Goal: Information Seeking & Learning: Learn about a topic

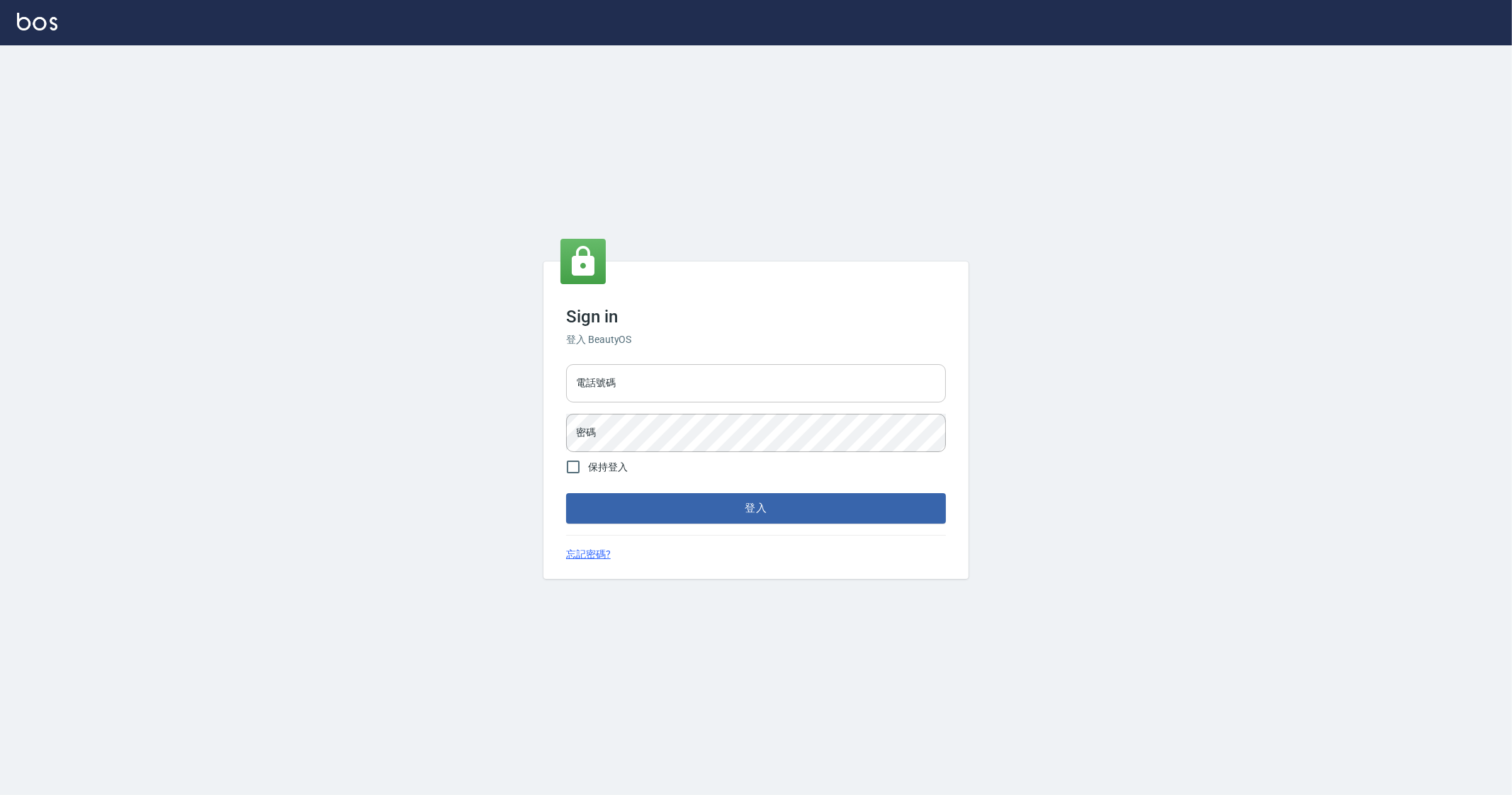
drag, startPoint x: 707, startPoint y: 364, endPoint x: 707, endPoint y: 394, distance: 30.0
click at [707, 364] on input "電話號碼" at bounding box center [756, 383] width 380 height 38
click at [708, 398] on input "電話號碼" at bounding box center [756, 383] width 380 height 38
type input "0912345"
click at [566, 493] on button "登入" at bounding box center [756, 508] width 380 height 30
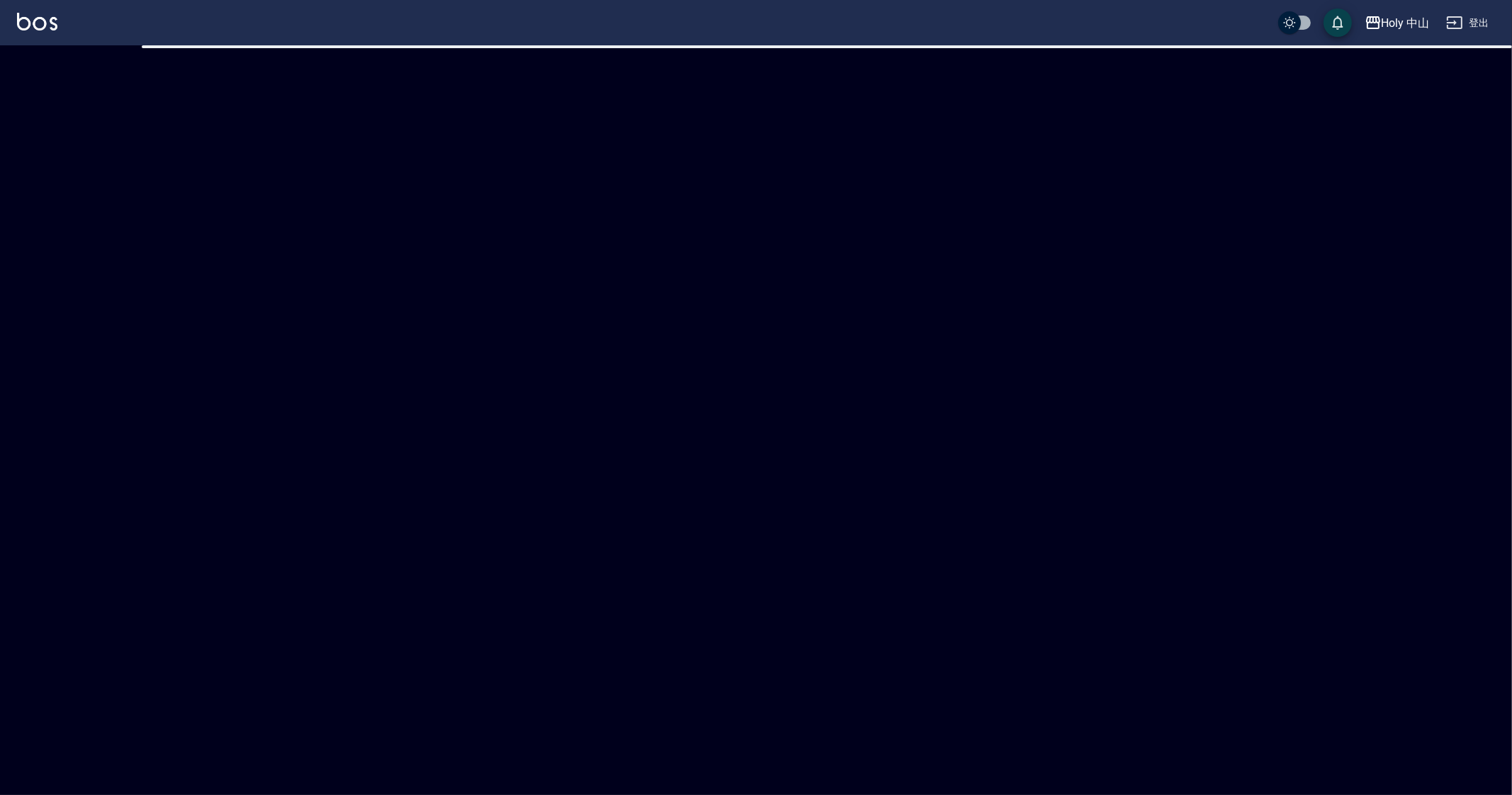
checkbox input "true"
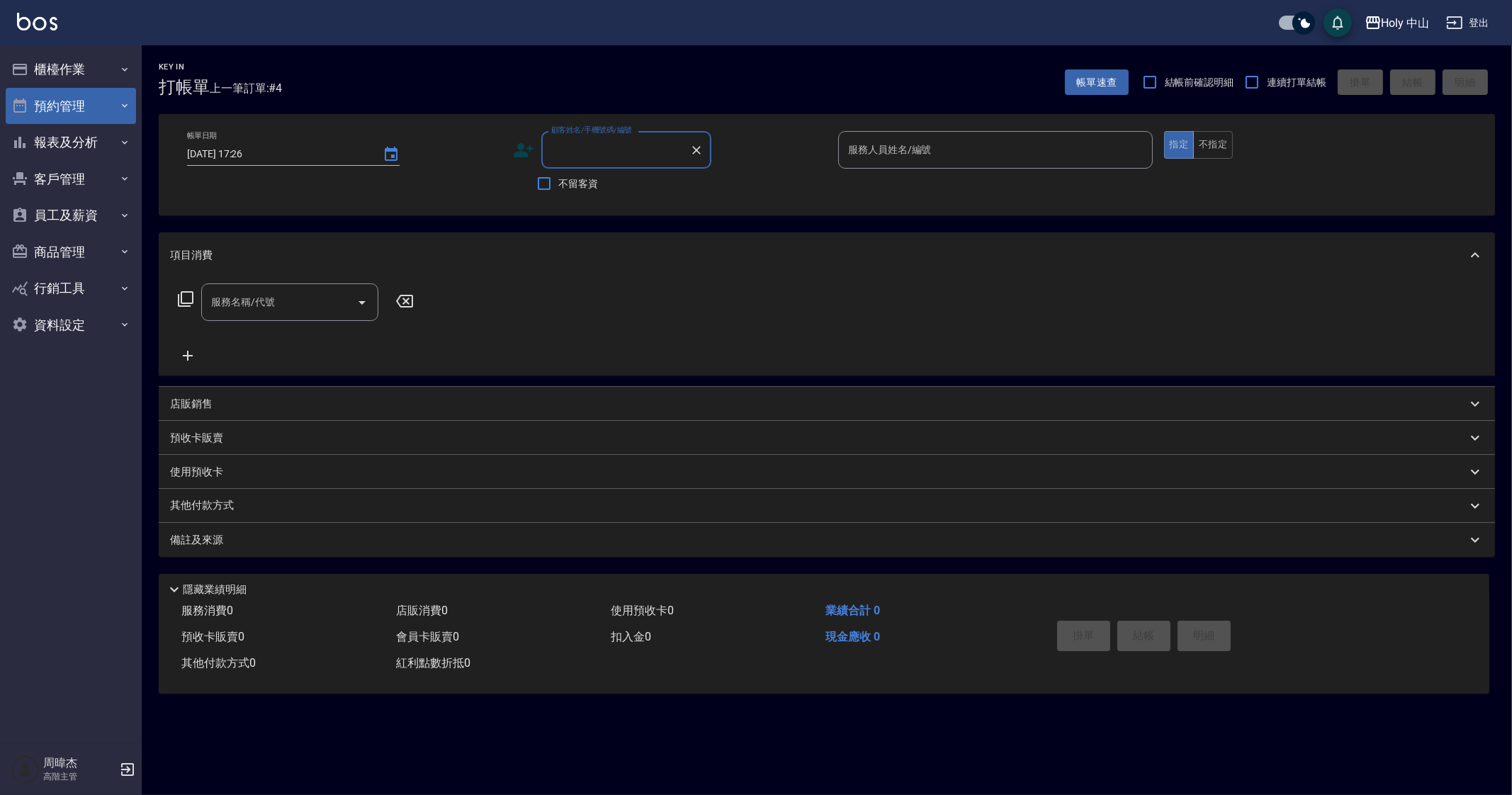
click at [60, 111] on button "預約管理" at bounding box center [70, 105] width 130 height 37
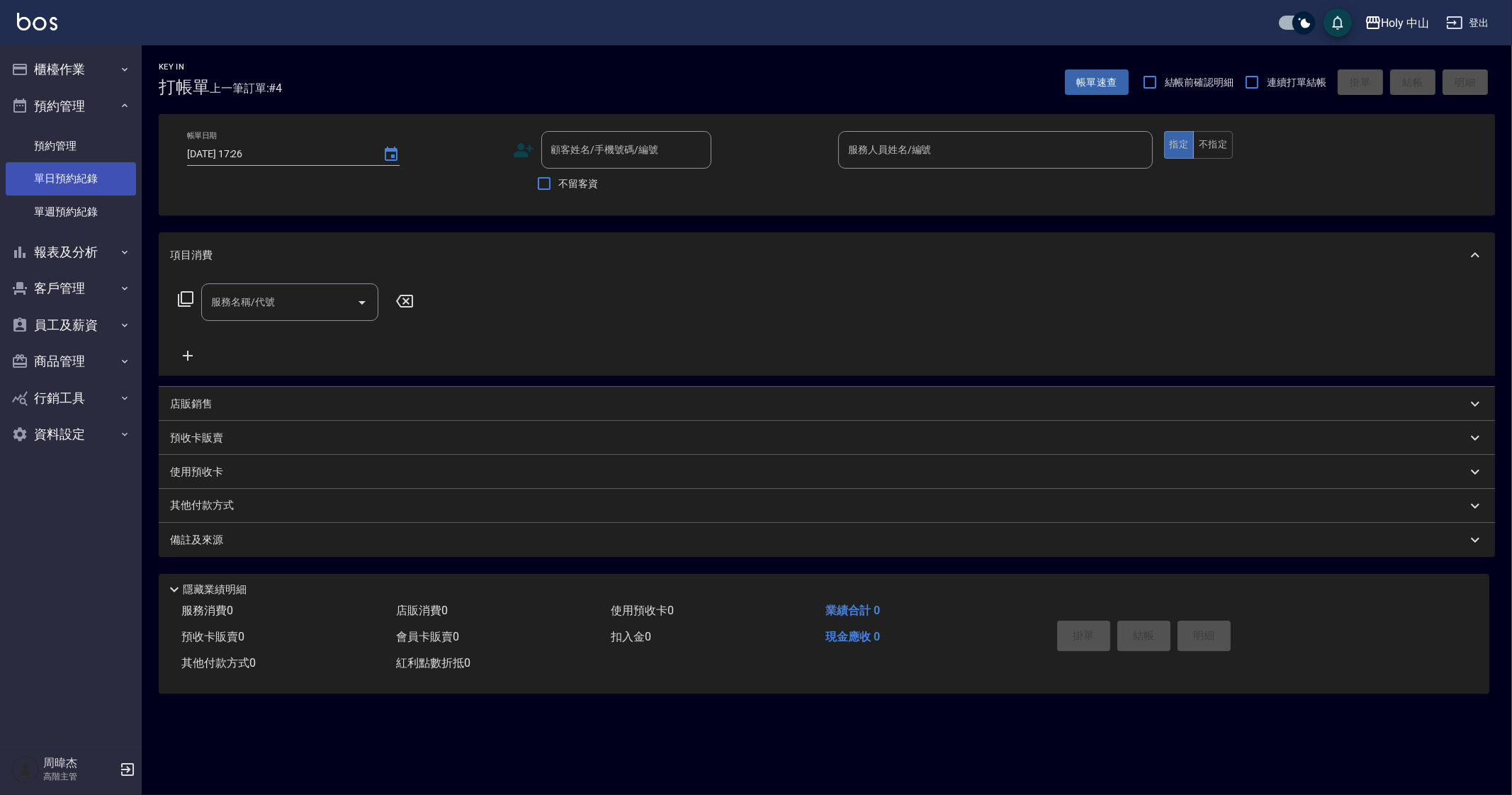
click at [85, 172] on link "單日預約紀錄" at bounding box center [70, 179] width 130 height 33
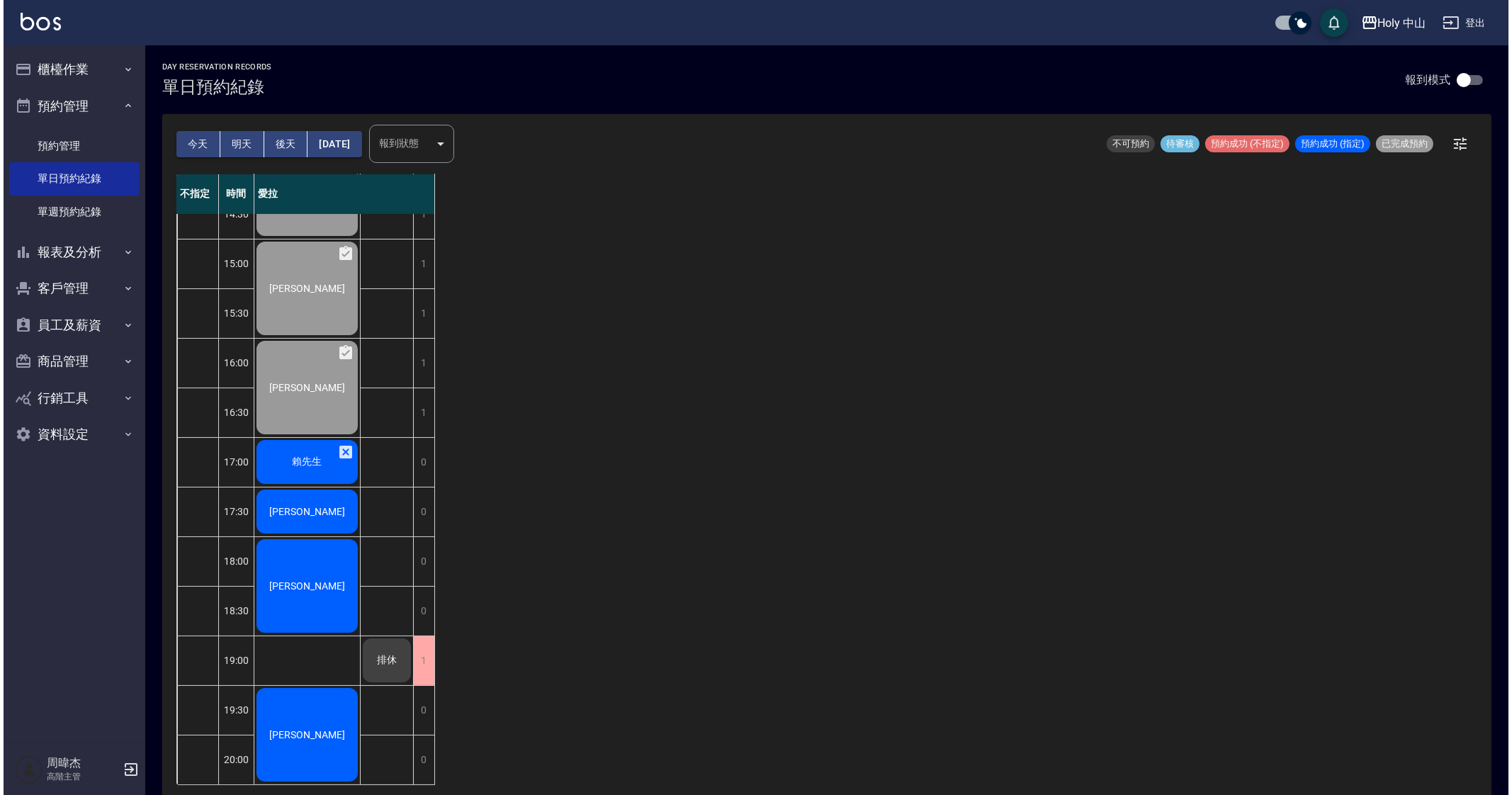
scroll to position [236, 0]
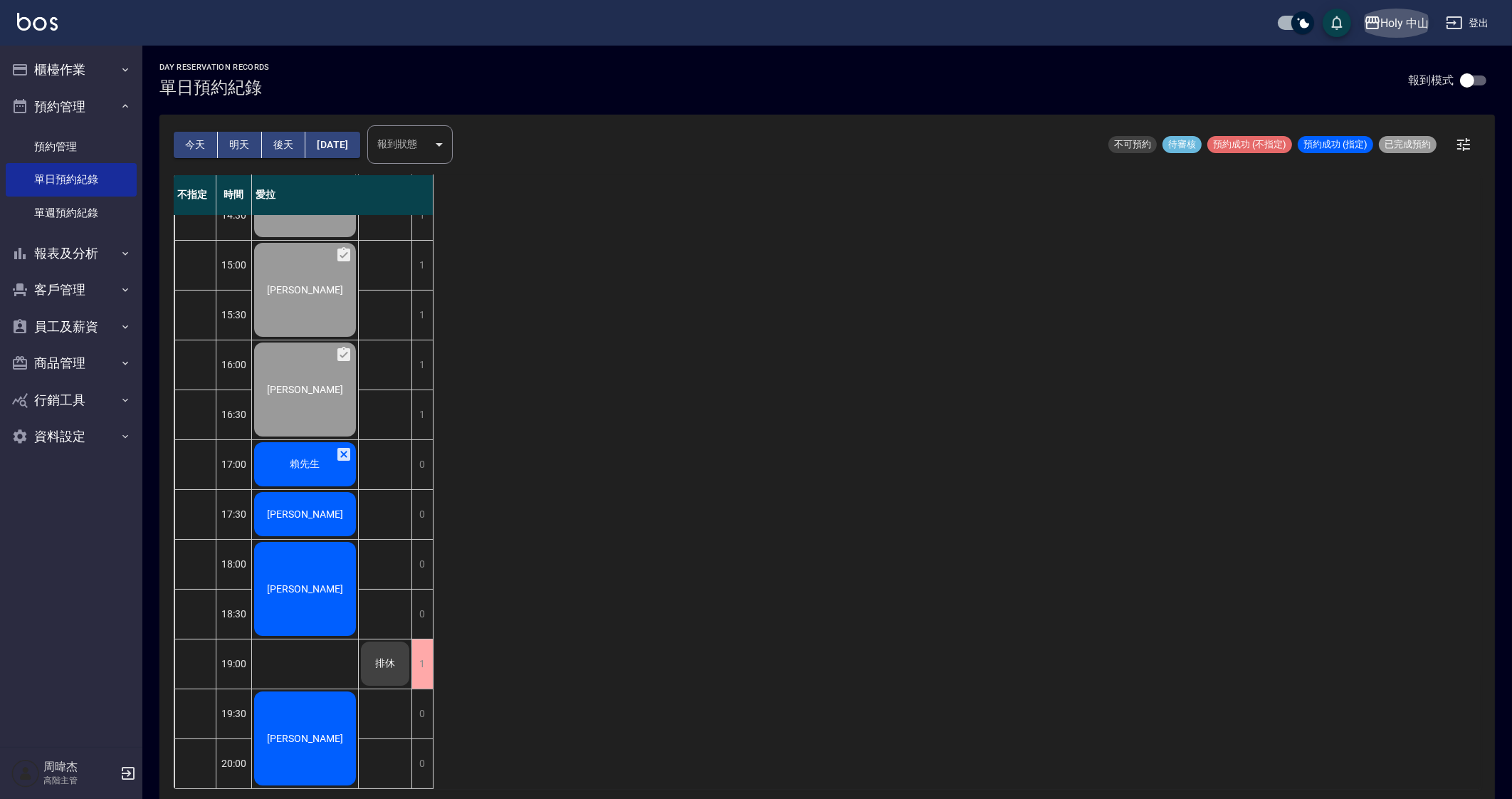
click at [1374, 17] on icon "button" at bounding box center [1372, 23] width 14 height 13
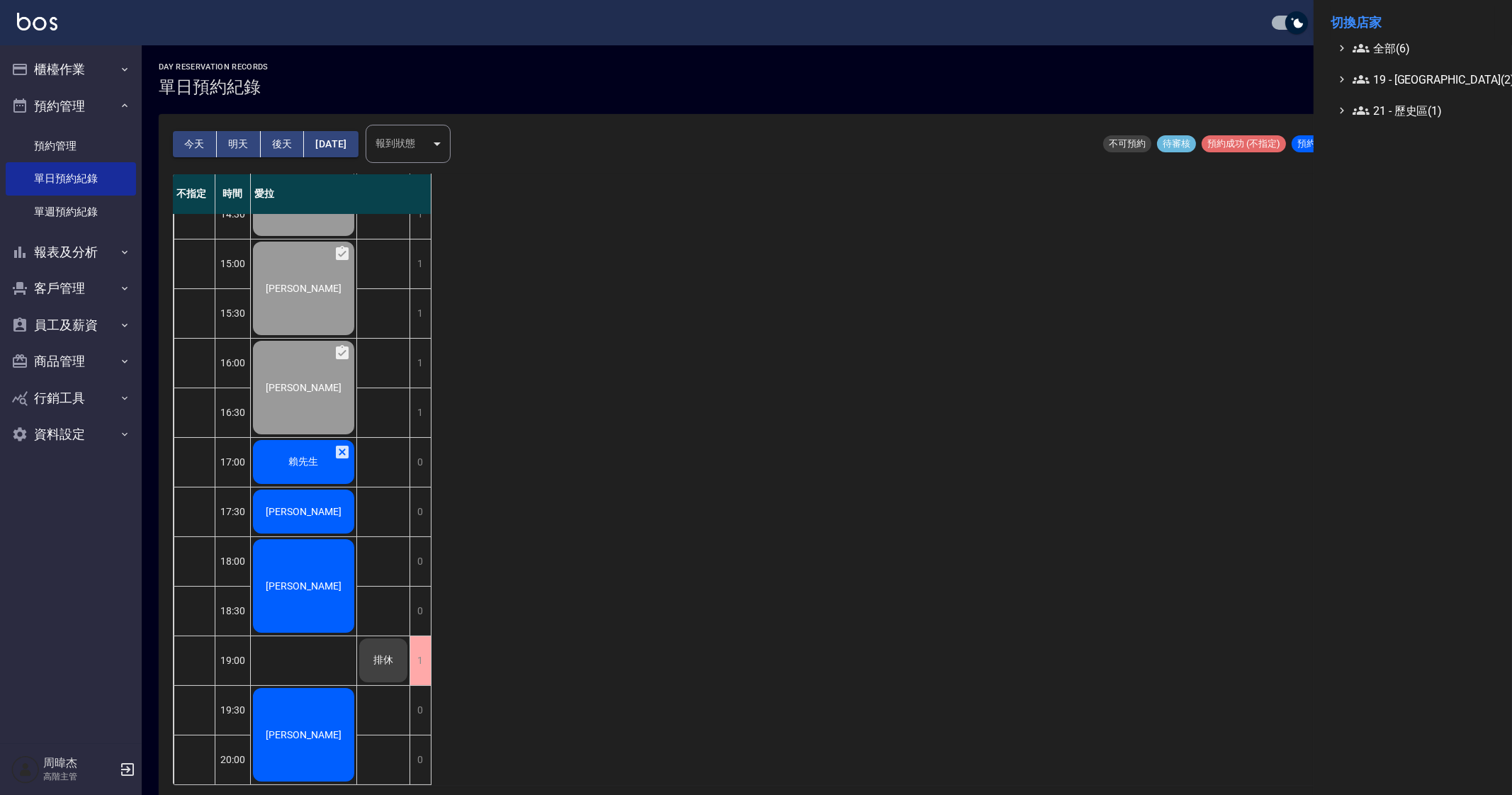
click at [1384, 40] on span "全部(6)" at bounding box center [1421, 48] width 137 height 17
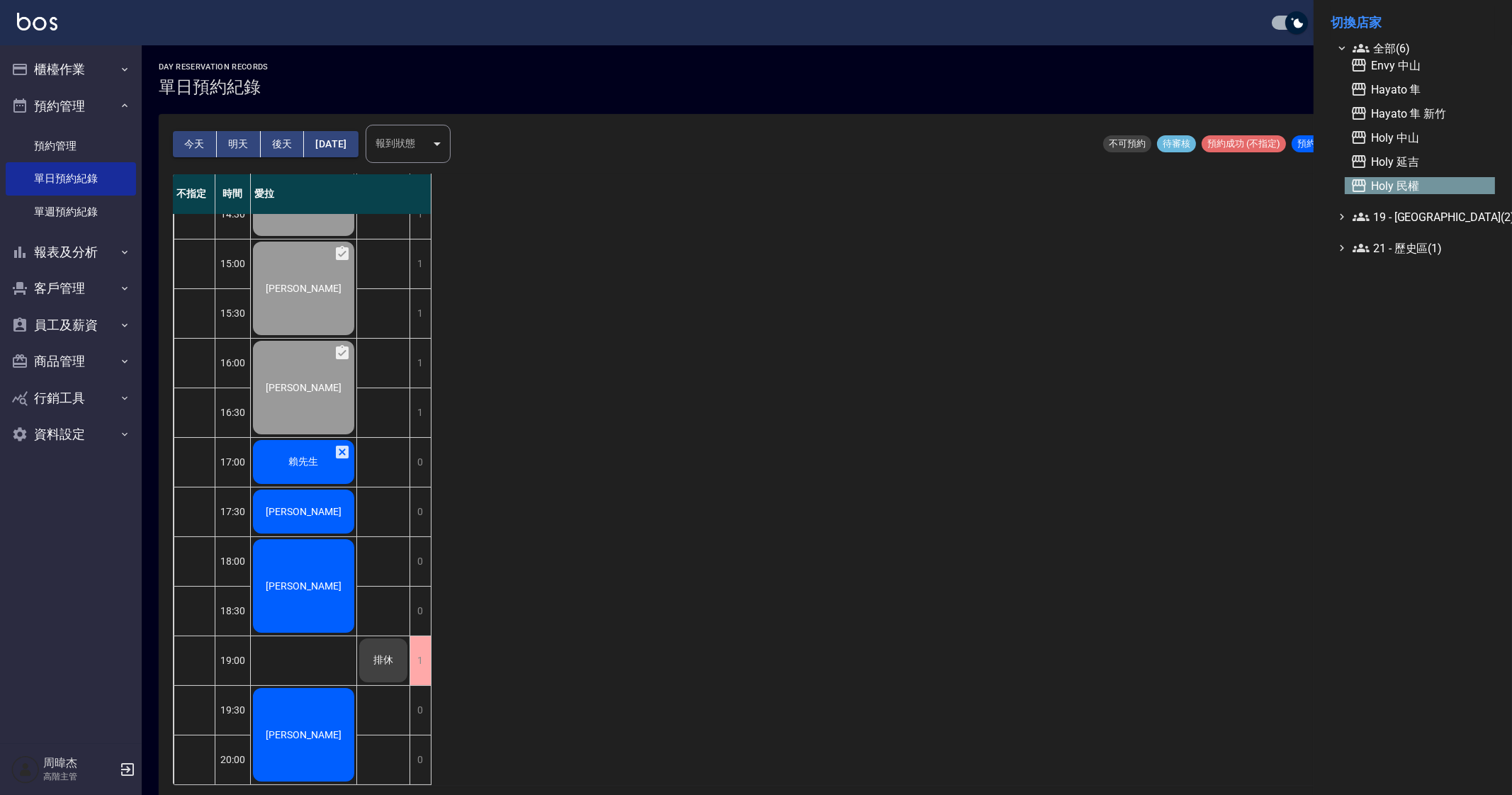
click at [1434, 186] on span "Holy 民權" at bounding box center [1420, 186] width 139 height 17
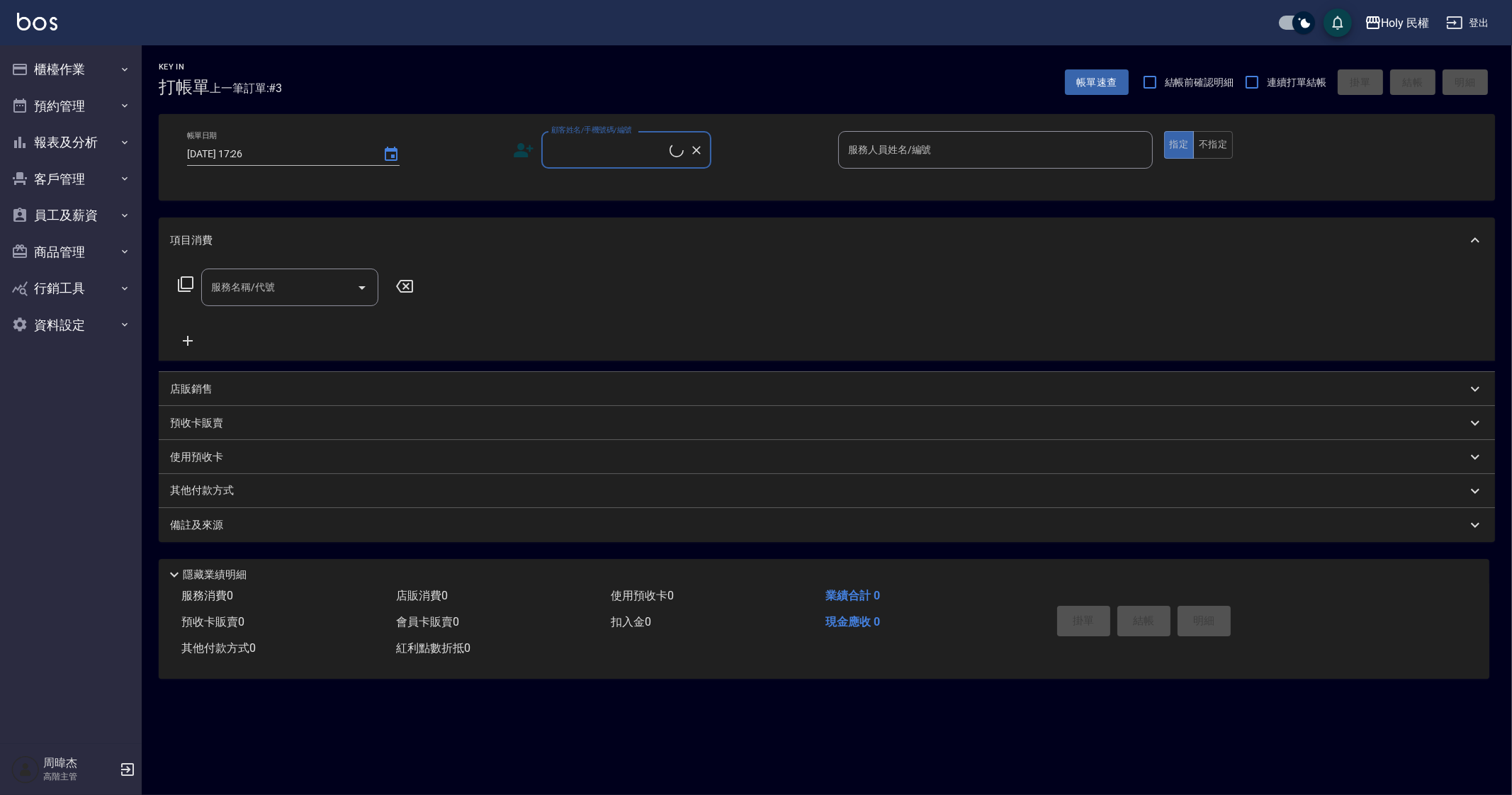
click at [64, 87] on button "預約管理" at bounding box center [70, 105] width 130 height 37
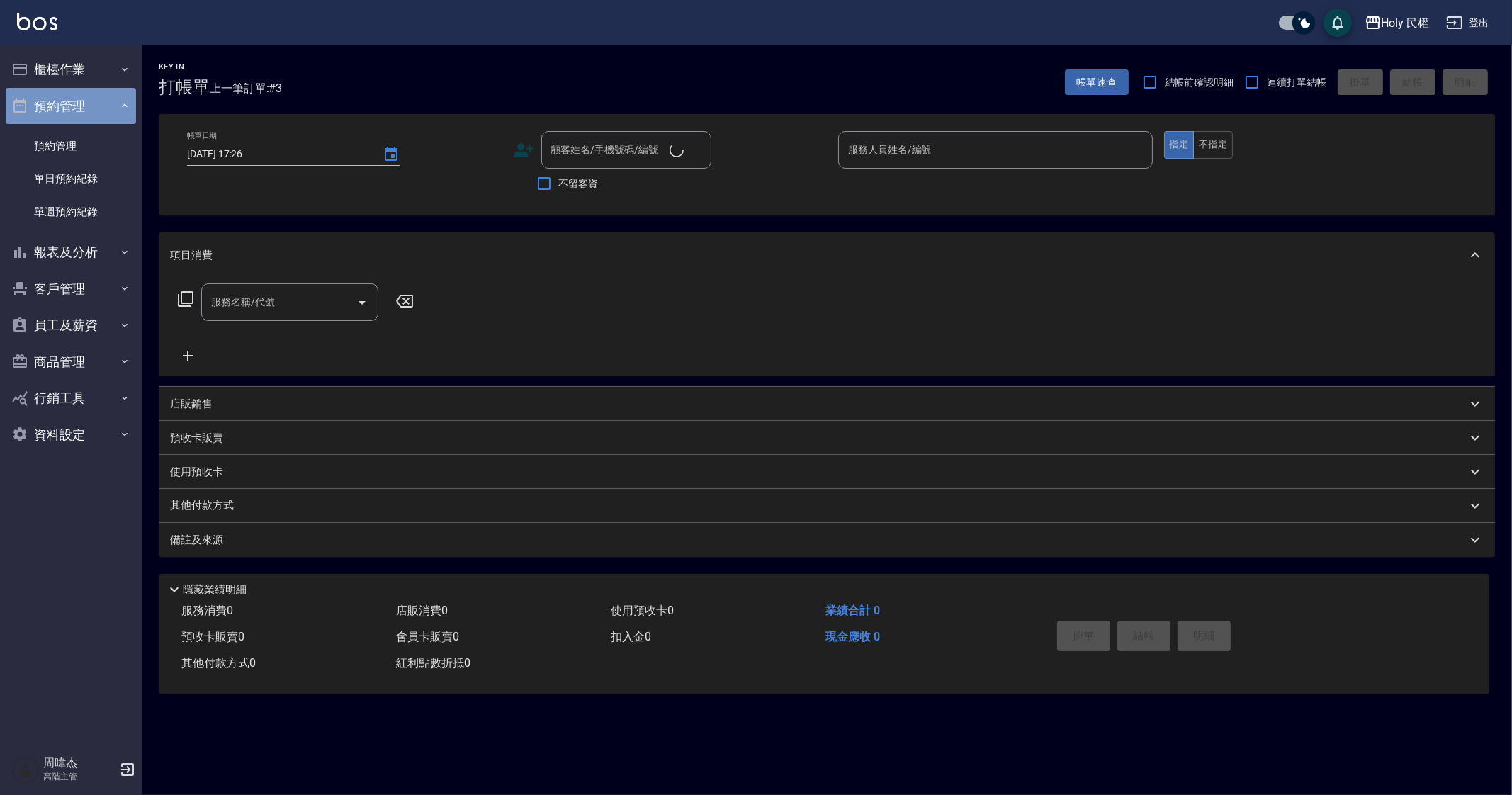
click at [73, 107] on button "預約管理" at bounding box center [70, 105] width 130 height 37
click at [103, 172] on link "單日預約紀錄" at bounding box center [70, 179] width 130 height 33
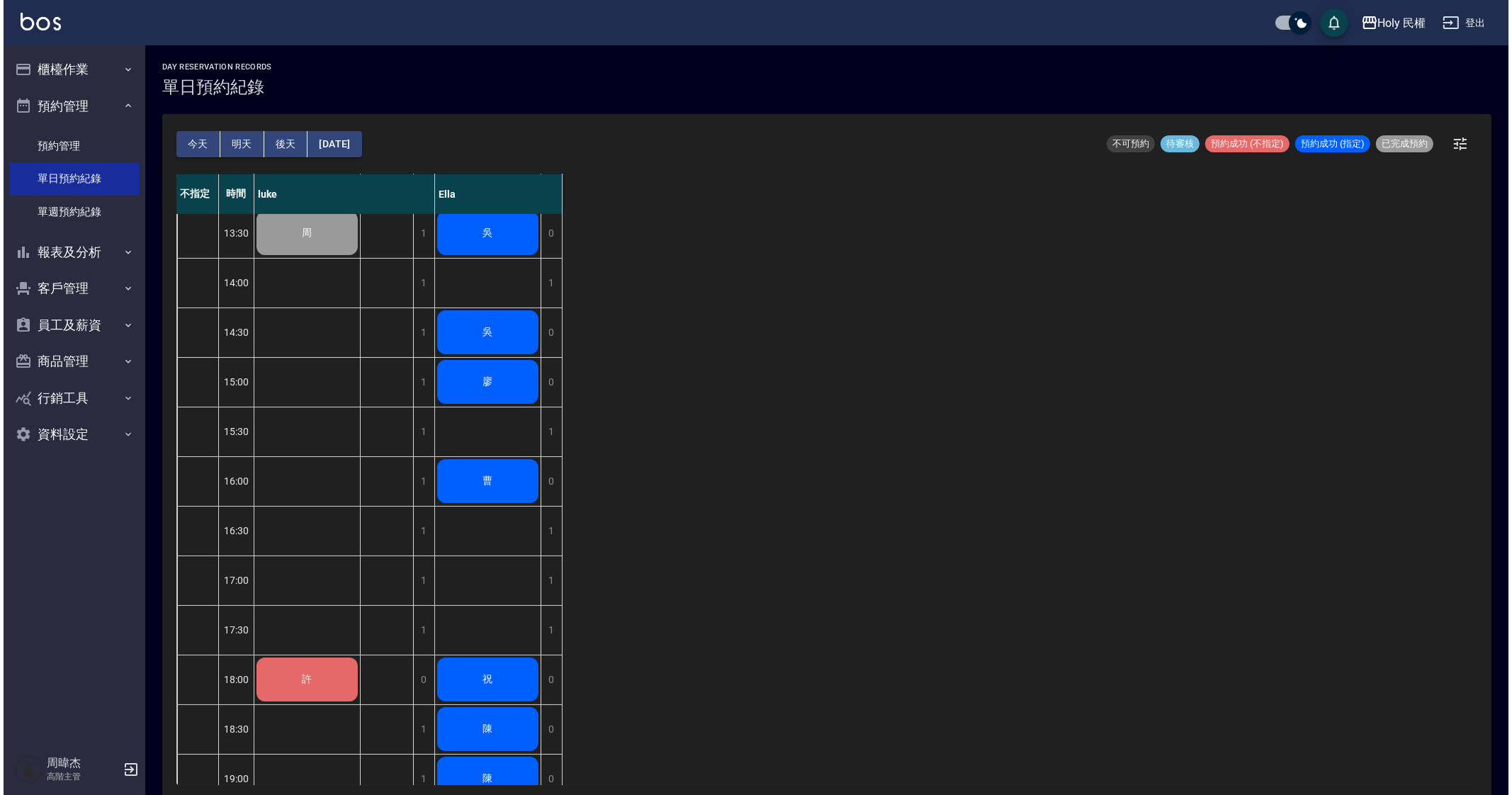
scroll to position [236, 0]
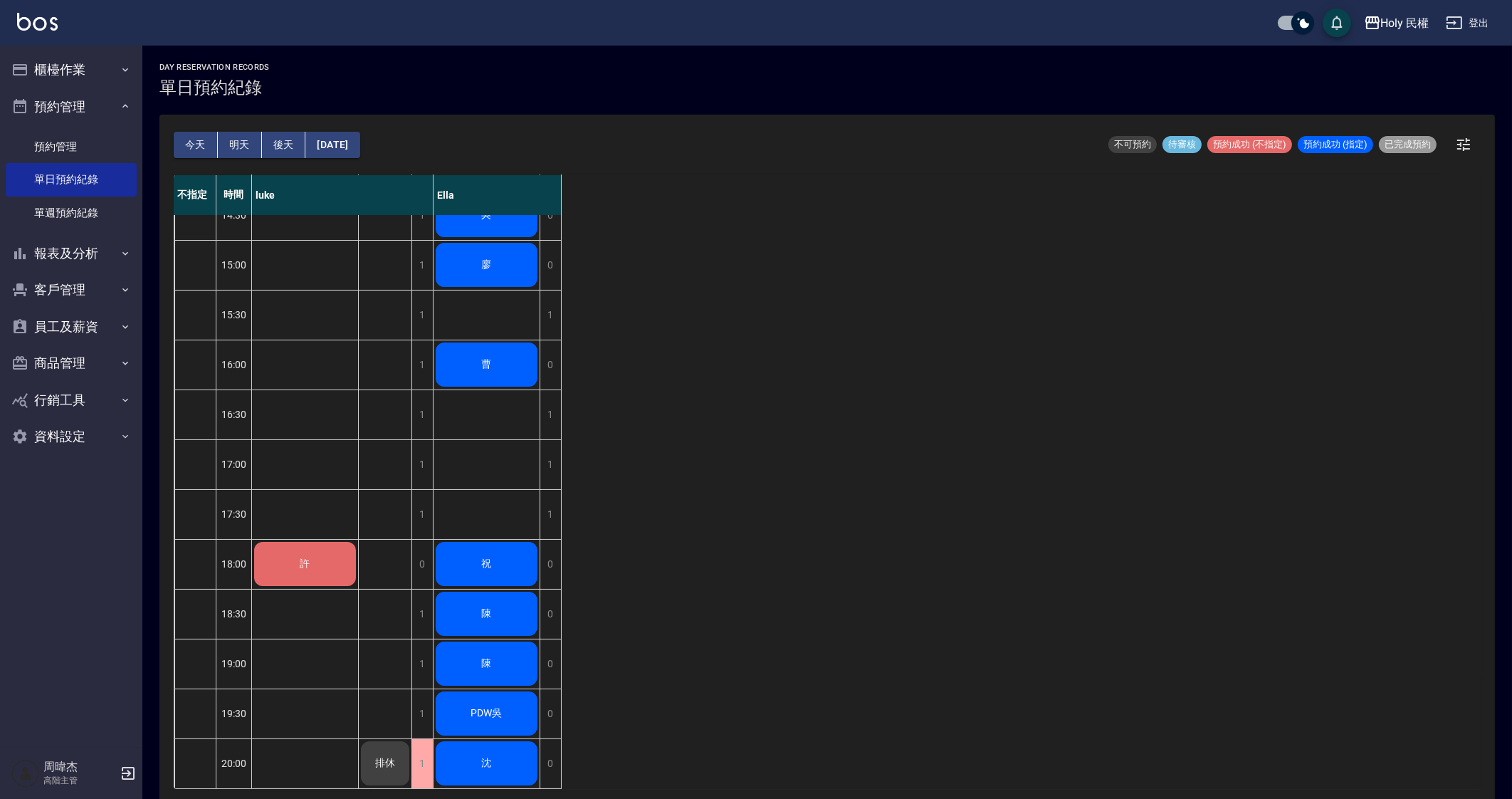
click at [959, 440] on div "不指定 時間 luke Ella 12:30 13:00 13:30 14:00 14:30 15:00 15:30 16:00 16:30 17:00 17…" at bounding box center [827, 482] width 1307 height 614
click at [1394, 20] on div "Holy 民權" at bounding box center [1405, 23] width 49 height 18
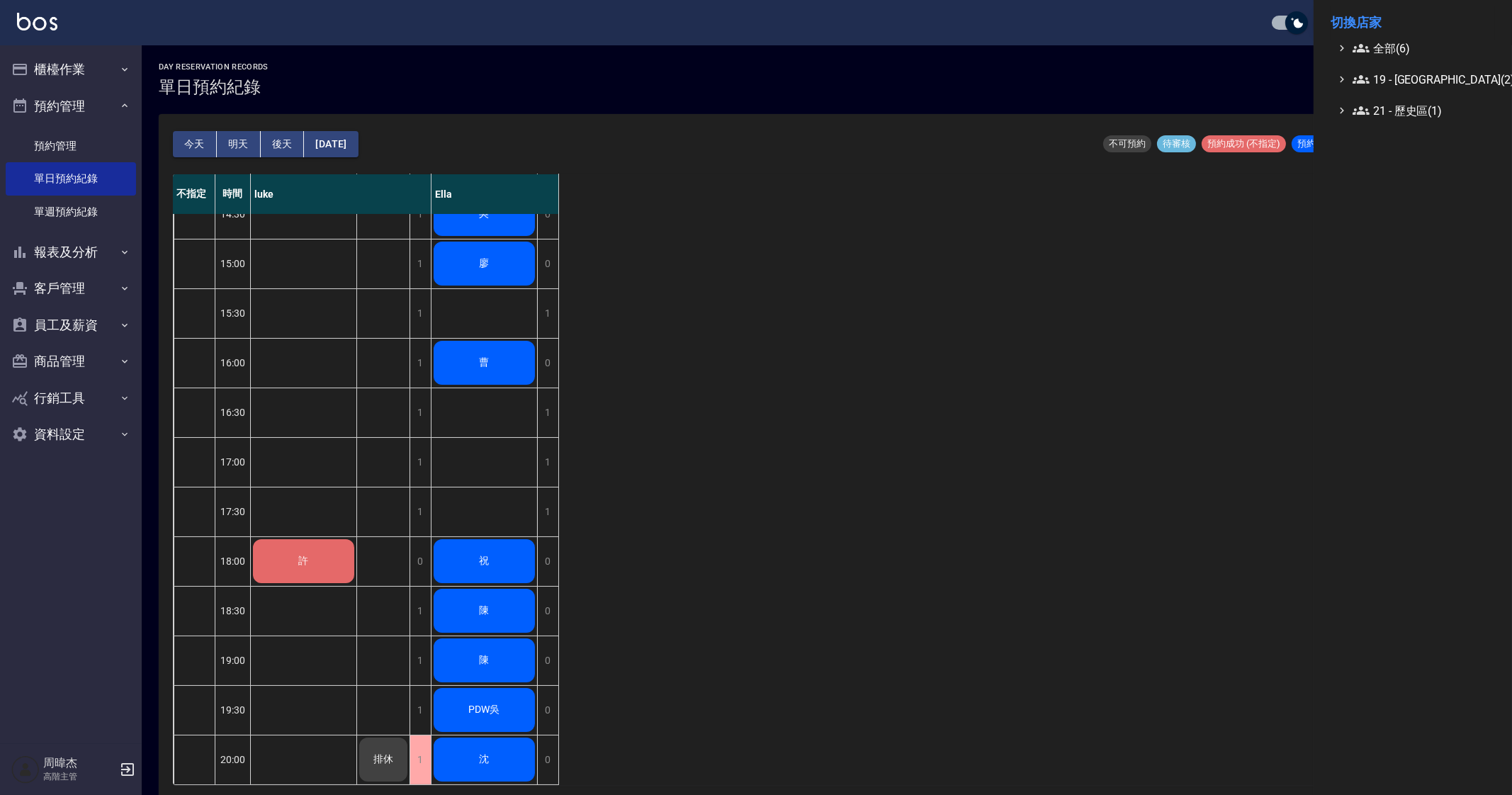
click at [1386, 24] on li "切換店家" at bounding box center [1413, 23] width 164 height 34
click at [1385, 45] on span "全部(6)" at bounding box center [1421, 48] width 137 height 17
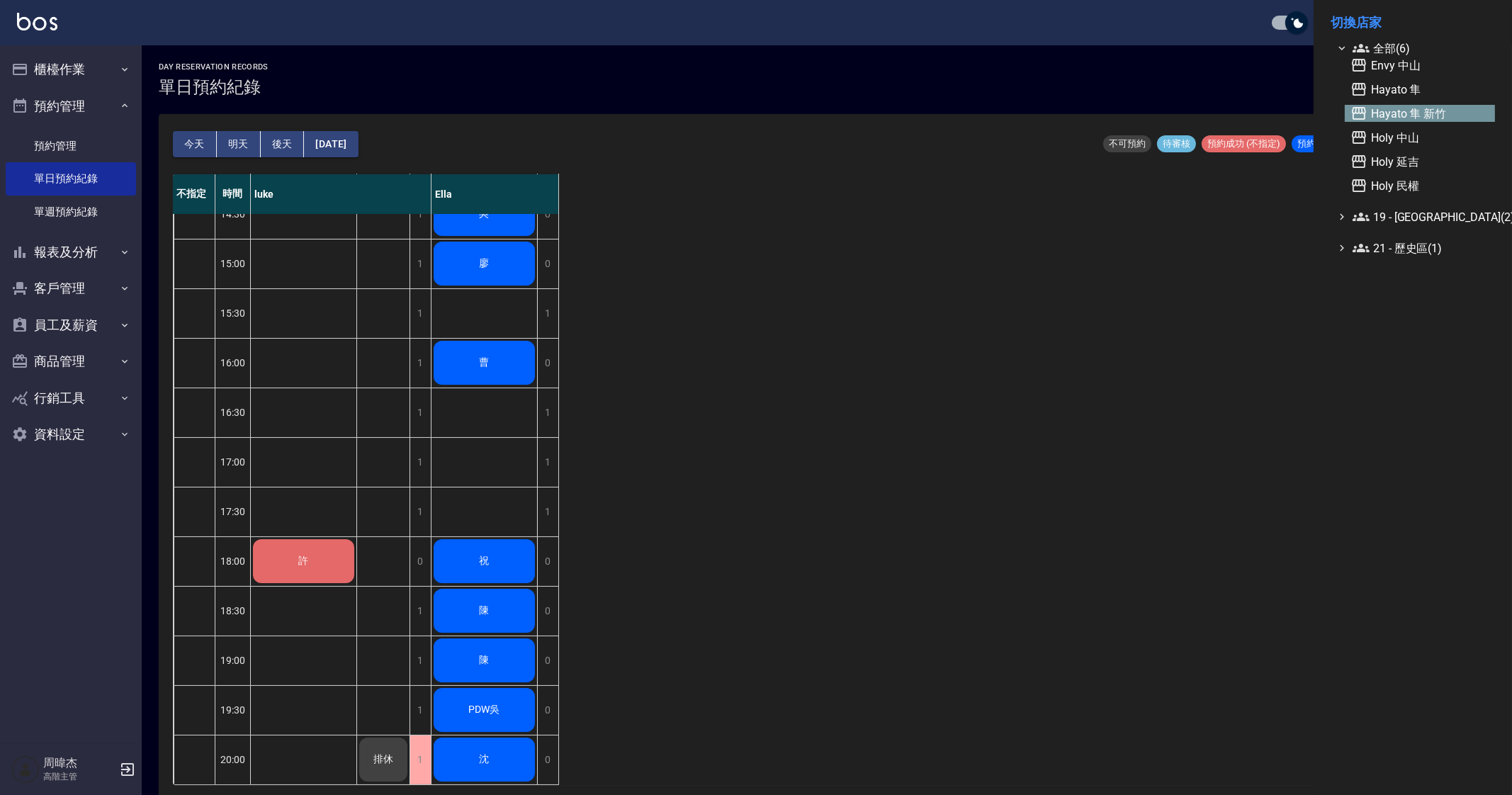
click at [1414, 118] on span "Hayato 隼 新竹" at bounding box center [1420, 113] width 139 height 17
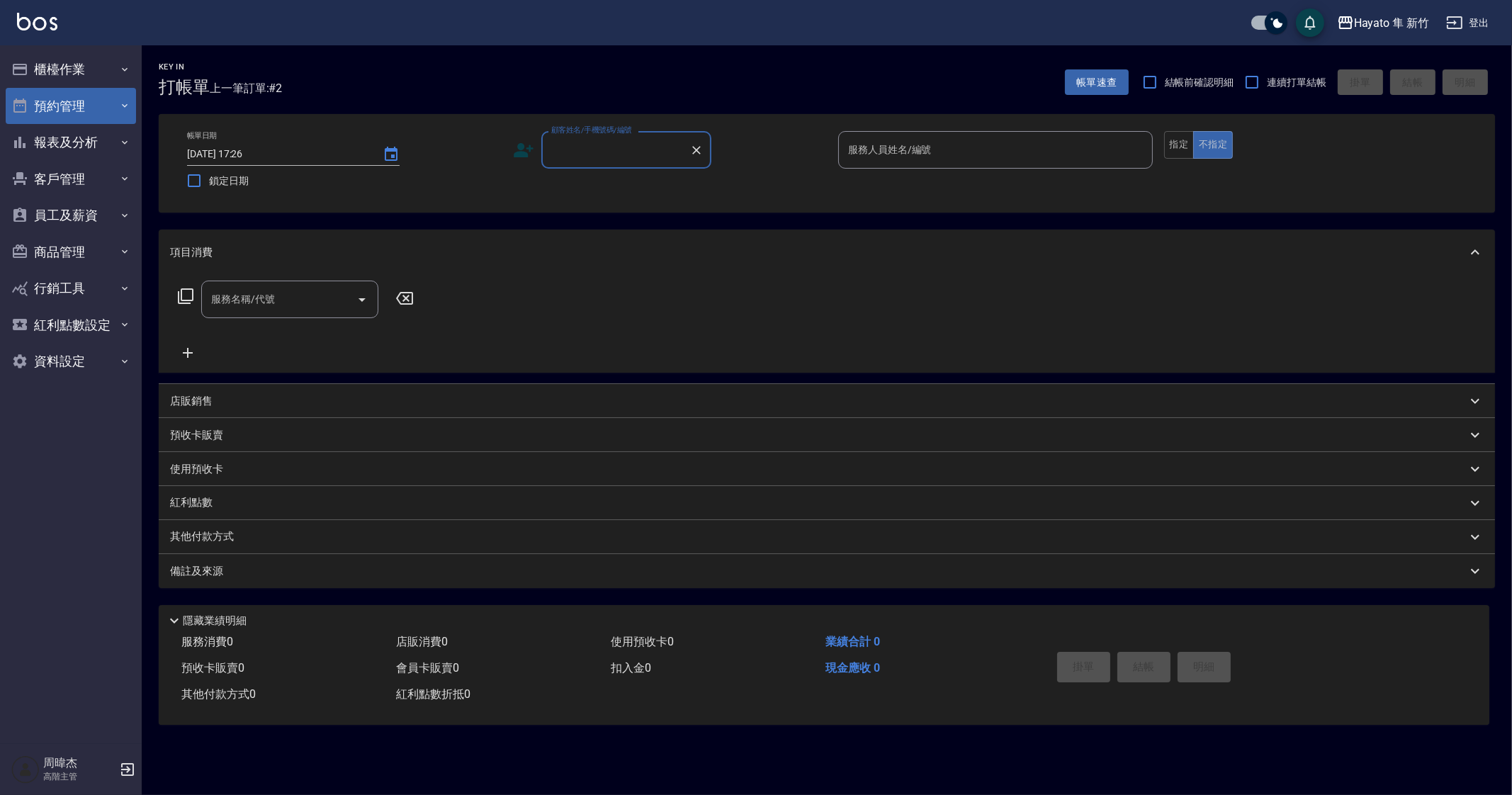
click at [104, 105] on button "預約管理" at bounding box center [70, 105] width 130 height 37
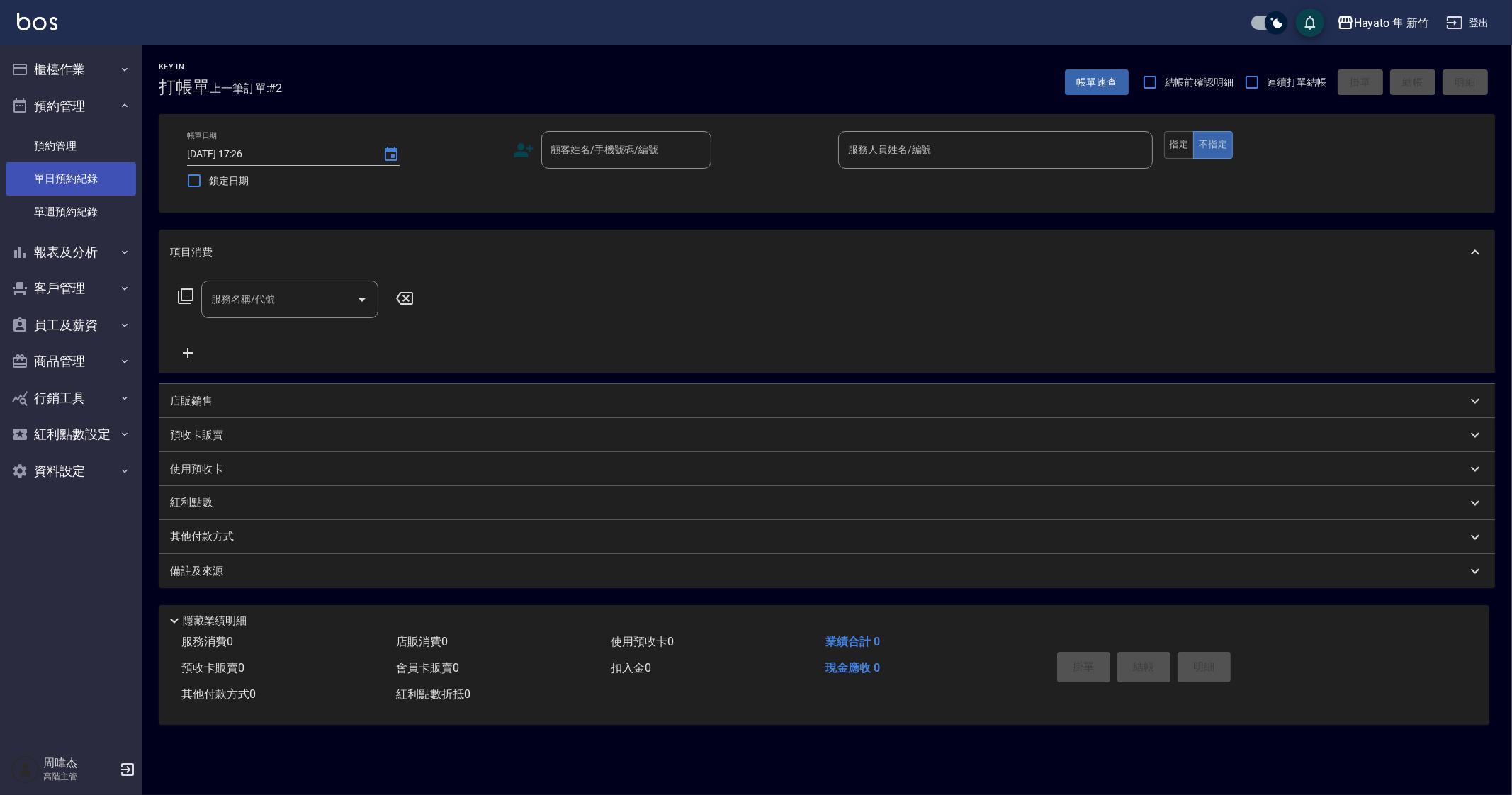
click at [95, 180] on link "單日預約紀錄" at bounding box center [70, 179] width 130 height 33
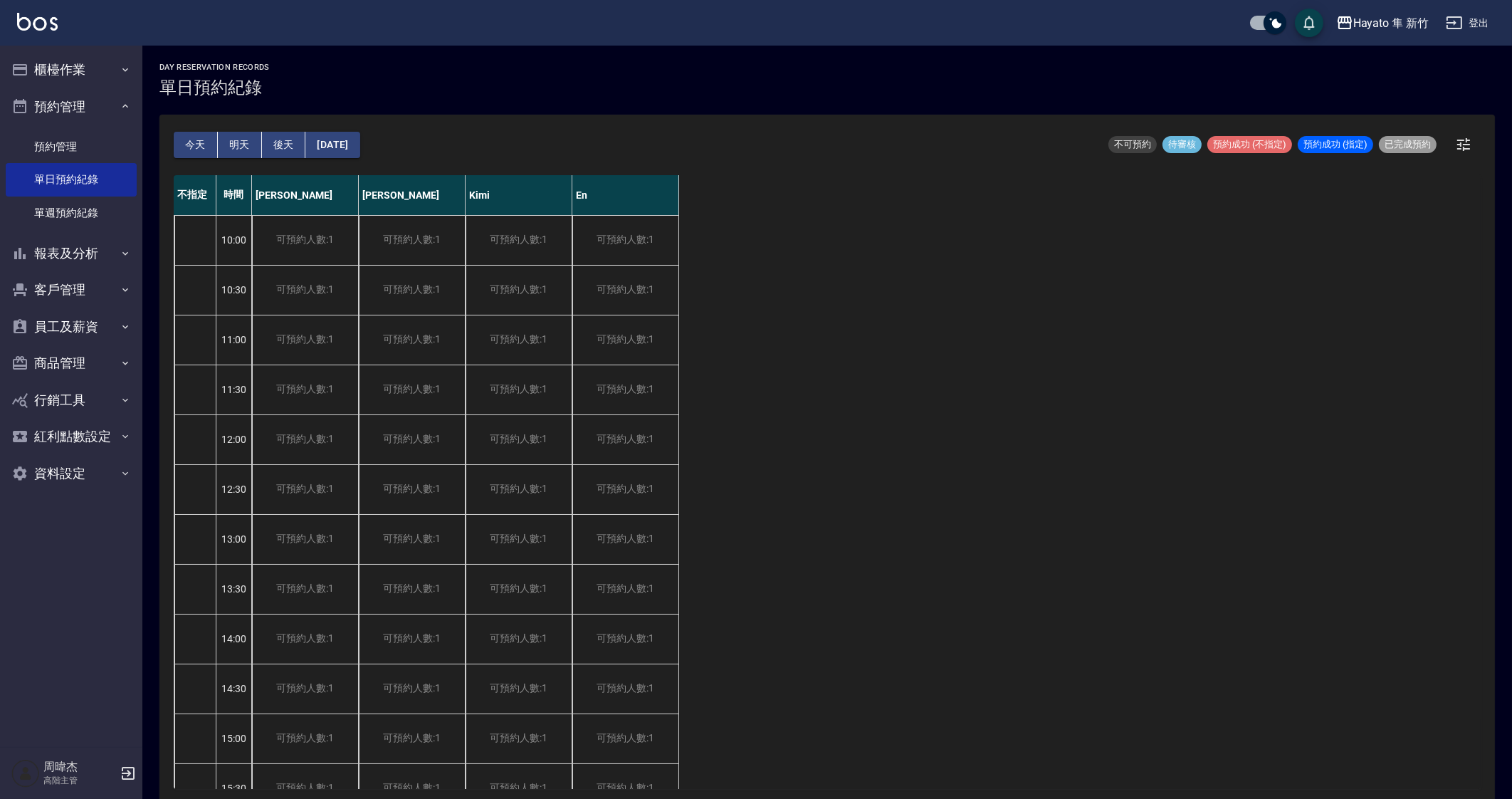
click at [809, 515] on div "不指定 時間 Tina Amy Kimi En 10:00 10:30 11:00 11:30 12:00 12:30 13:00 13:30 14:00 1…" at bounding box center [827, 482] width 1307 height 614
click at [1385, 17] on div "Hayato 隼 新竹" at bounding box center [1391, 23] width 75 height 18
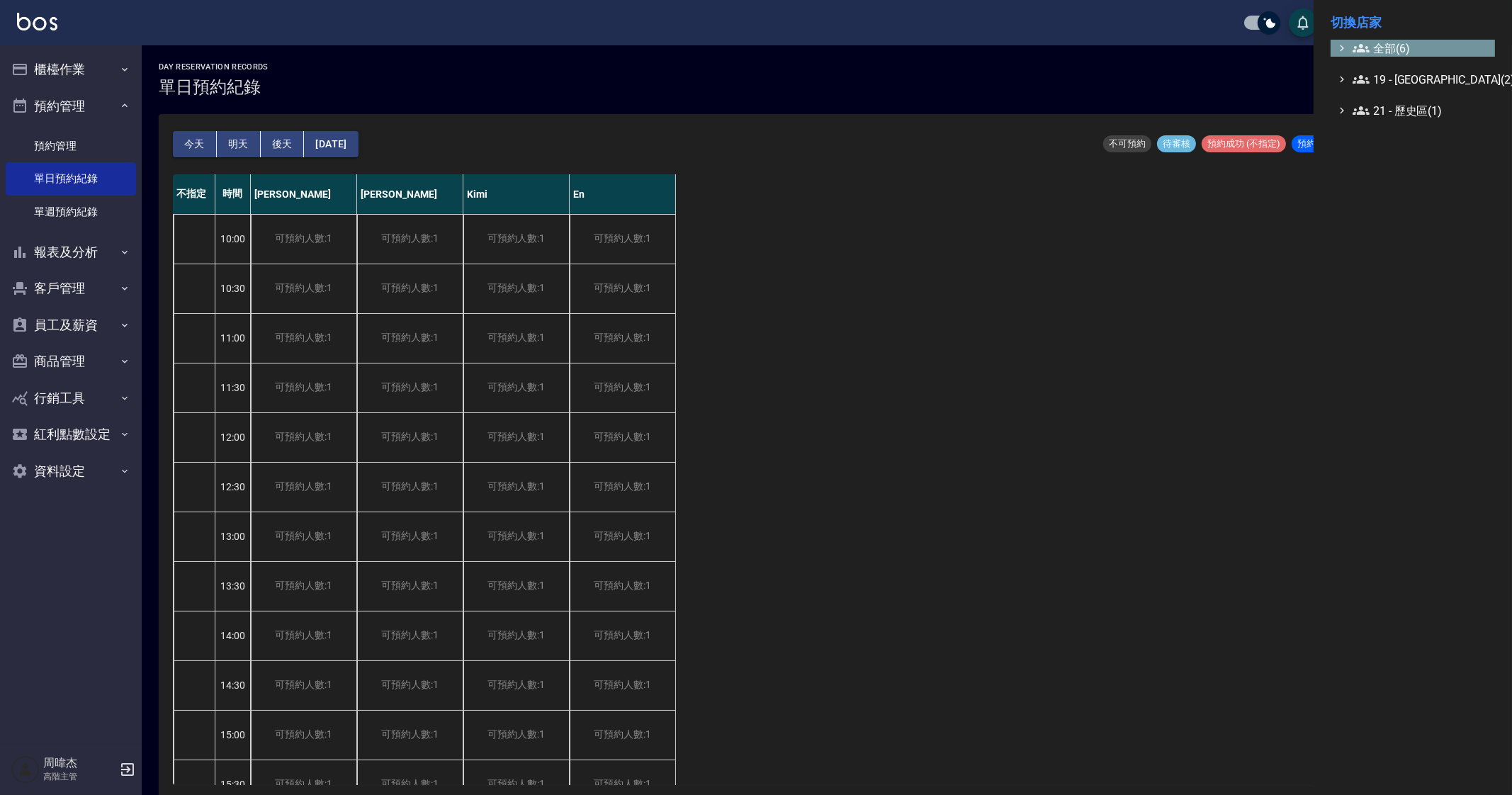
drag, startPoint x: 1378, startPoint y: 17, endPoint x: 1365, endPoint y: 45, distance: 30.9
click at [1365, 45] on icon at bounding box center [1361, 48] width 17 height 17
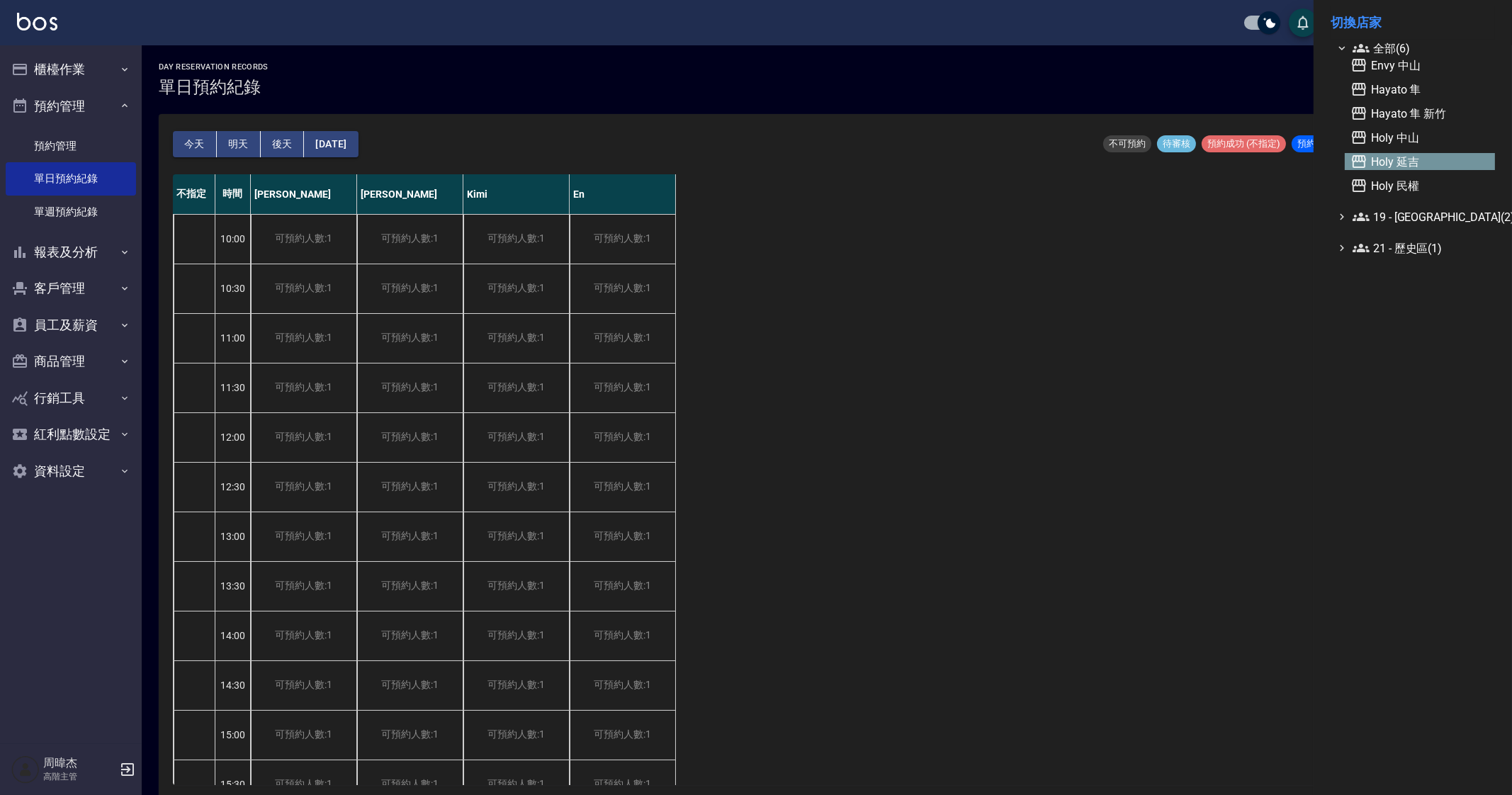
click at [1400, 166] on span "Holy 延吉" at bounding box center [1420, 162] width 139 height 17
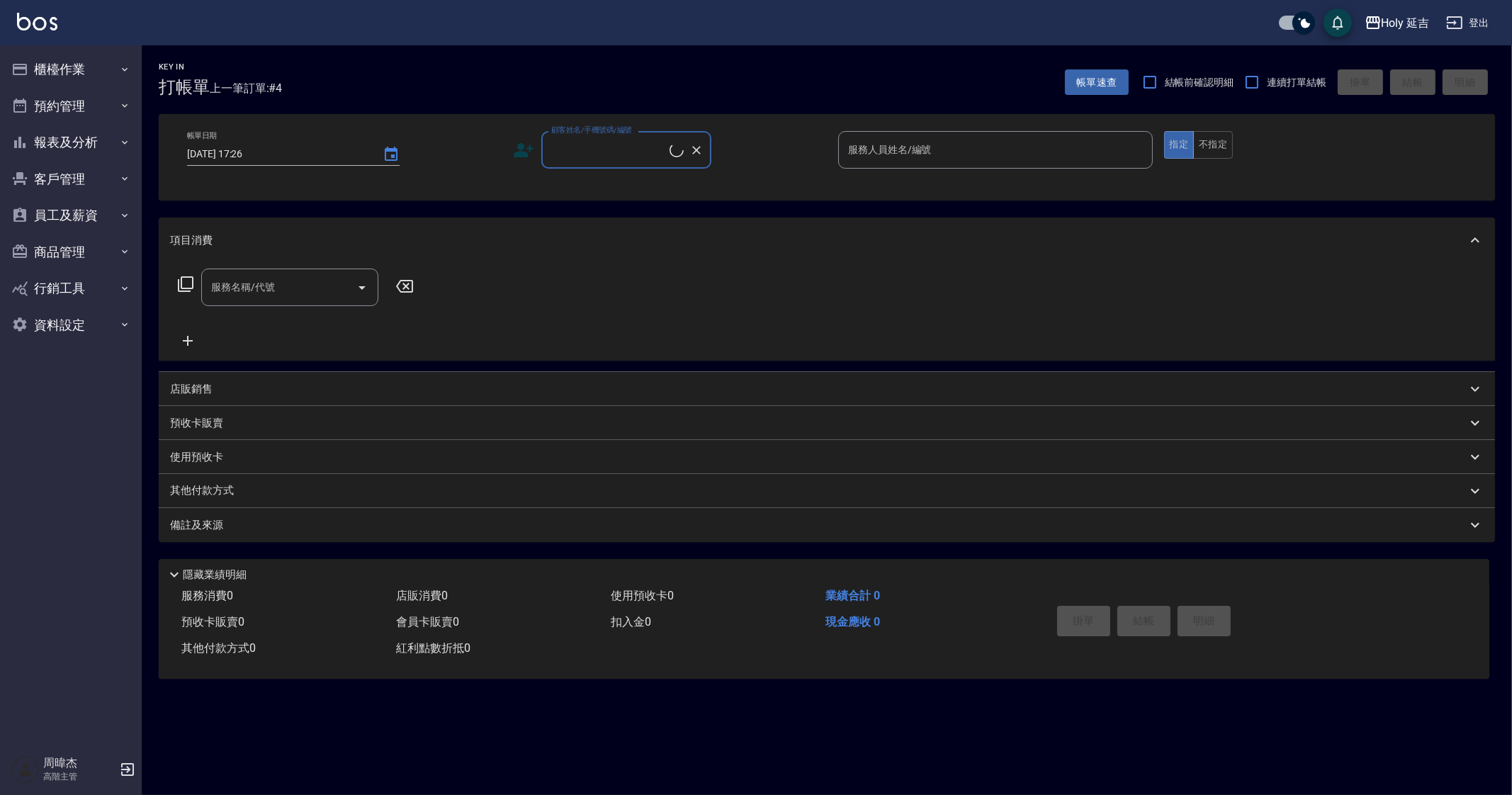
click at [48, 104] on button "預約管理" at bounding box center [70, 105] width 130 height 37
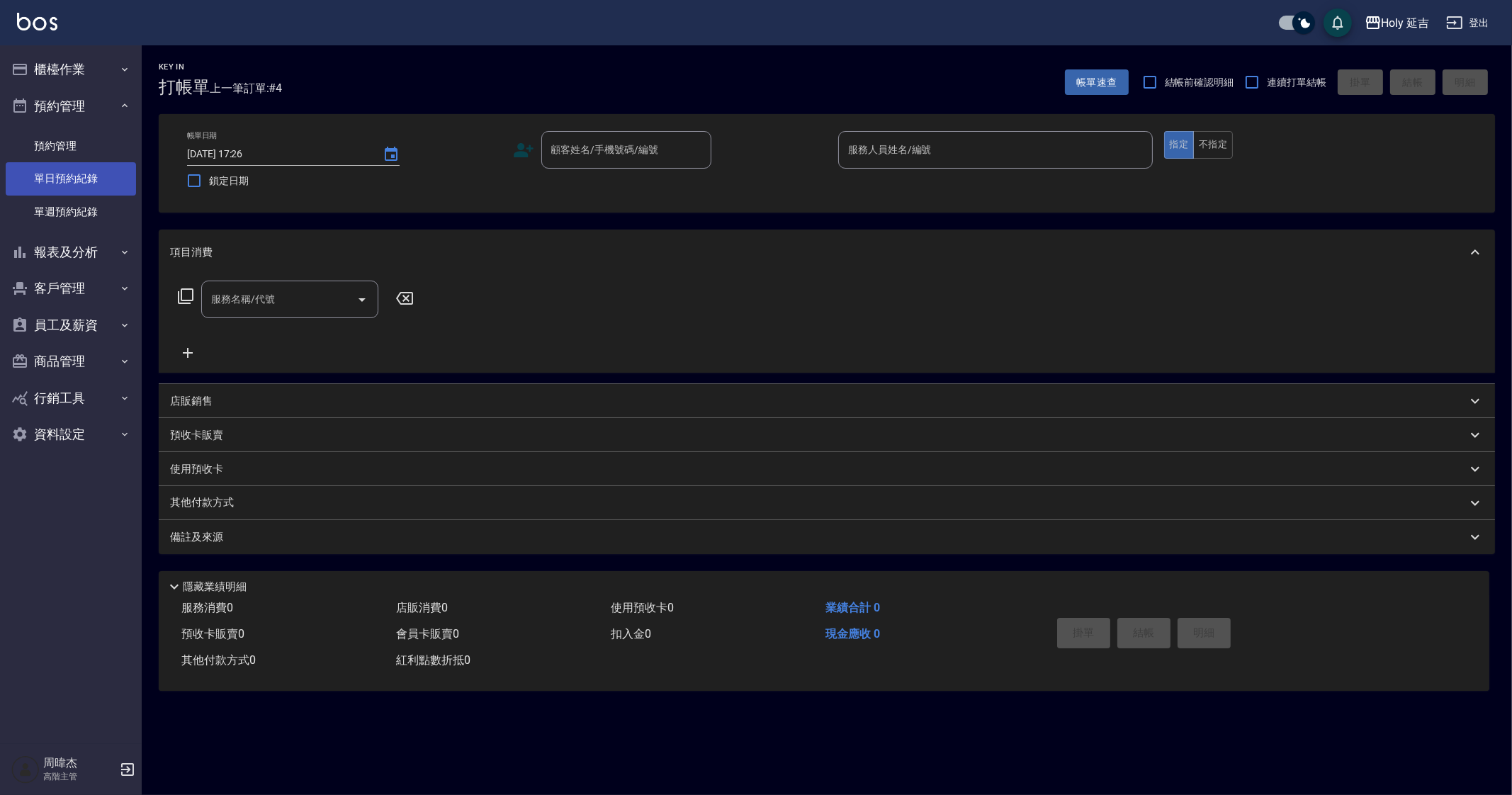
click at [75, 163] on link "單日預約紀錄" at bounding box center [70, 179] width 130 height 33
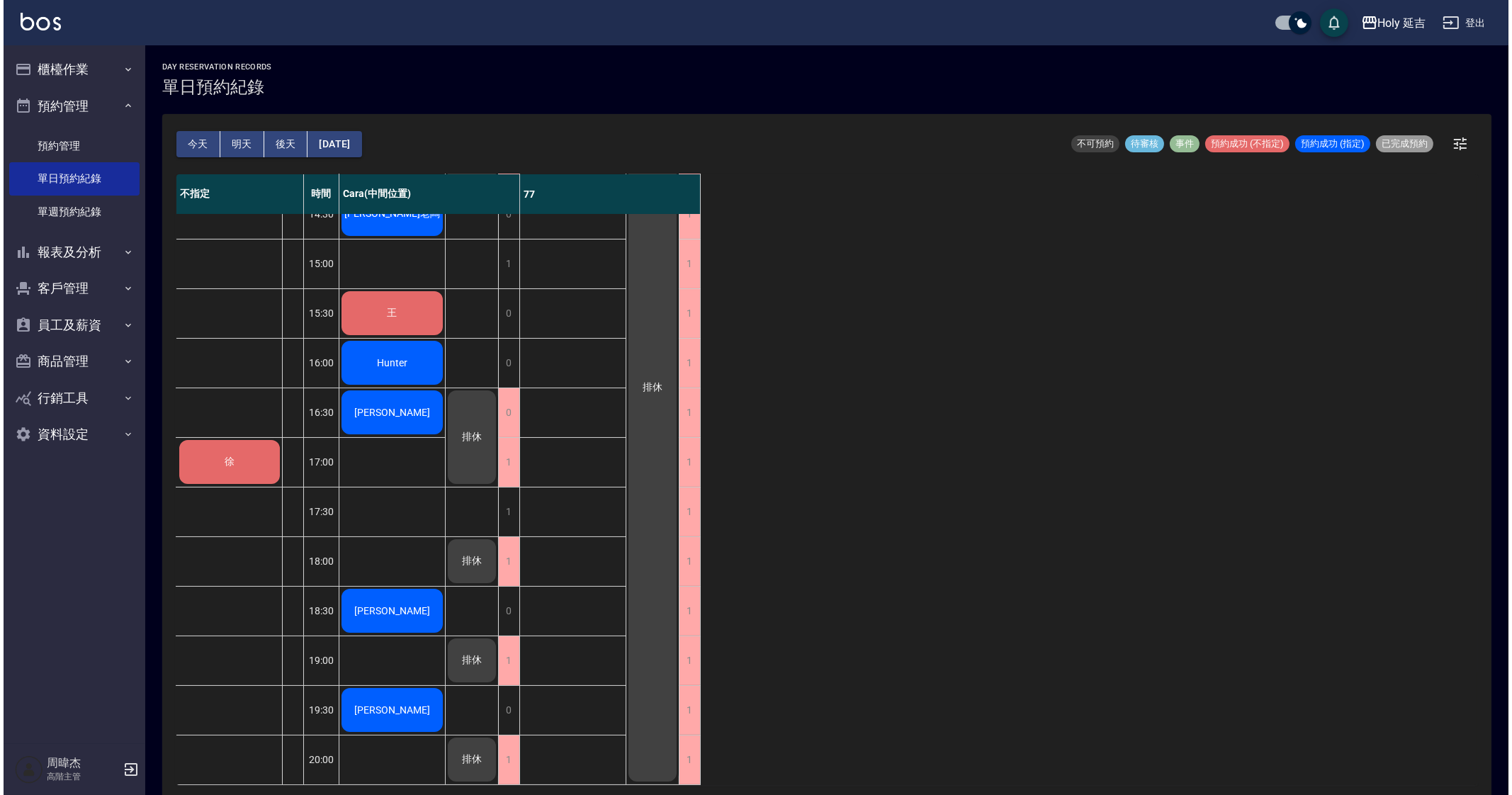
scroll to position [236, 0]
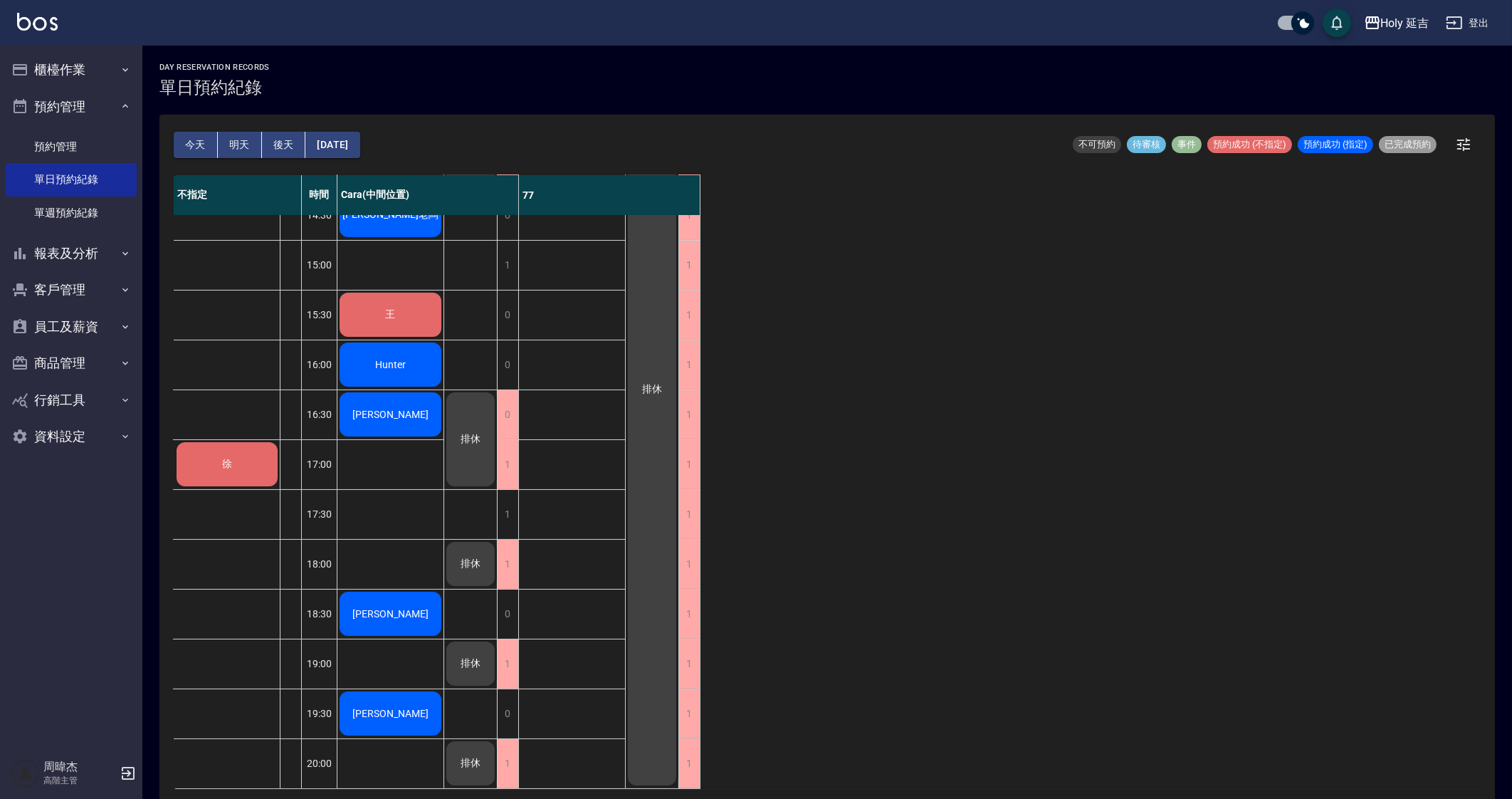
click at [941, 654] on div "不指定 時間 Cara(中間位置) 77 莊 徐 12:30 13:00 13:30 14:00 14:30 15:00 15:30 16:00 16:30 …" at bounding box center [827, 482] width 1307 height 614
click at [1355, 526] on div "不指定 時間 Cara(中間位置) 77 莊 徐 12:30 13:00 13:30 14:00 14:30 15:00 15:30 16:00 16:30 …" at bounding box center [827, 482] width 1307 height 614
click at [1368, 31] on icon "button" at bounding box center [1372, 23] width 17 height 17
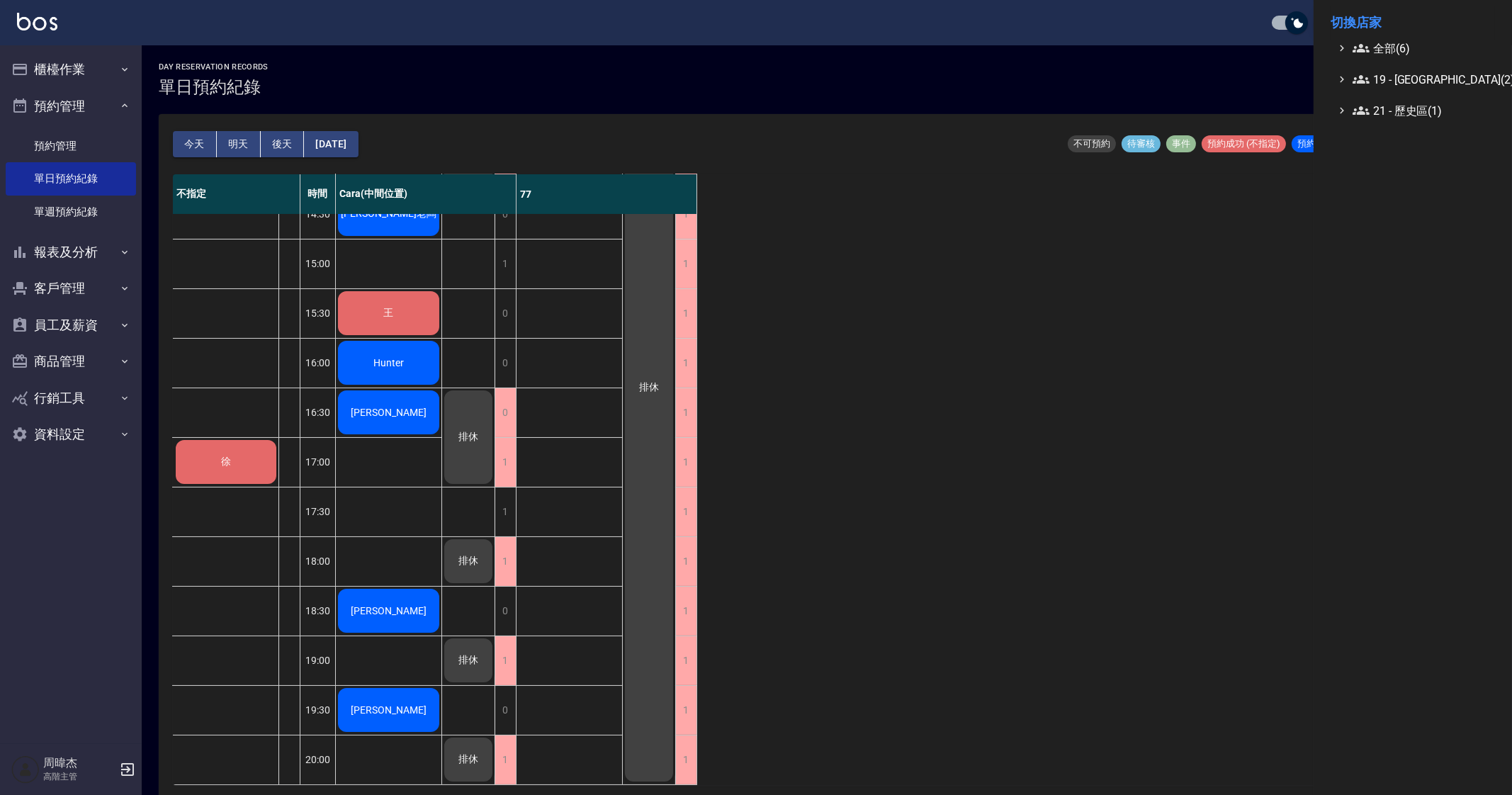
click at [1378, 51] on span "全部(6)" at bounding box center [1421, 48] width 137 height 17
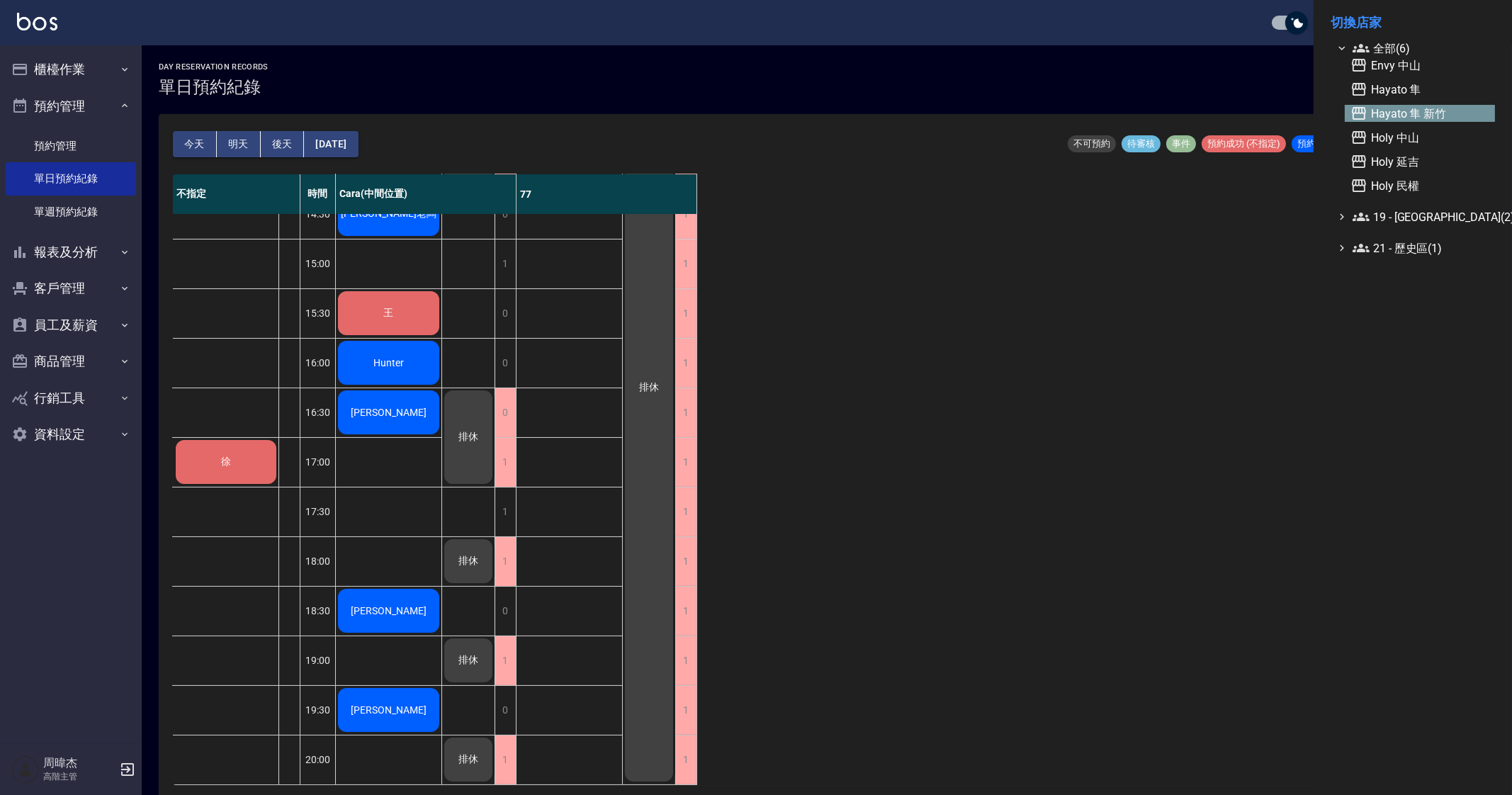
click at [1431, 105] on span "Hayato 隼 新竹" at bounding box center [1420, 113] width 139 height 17
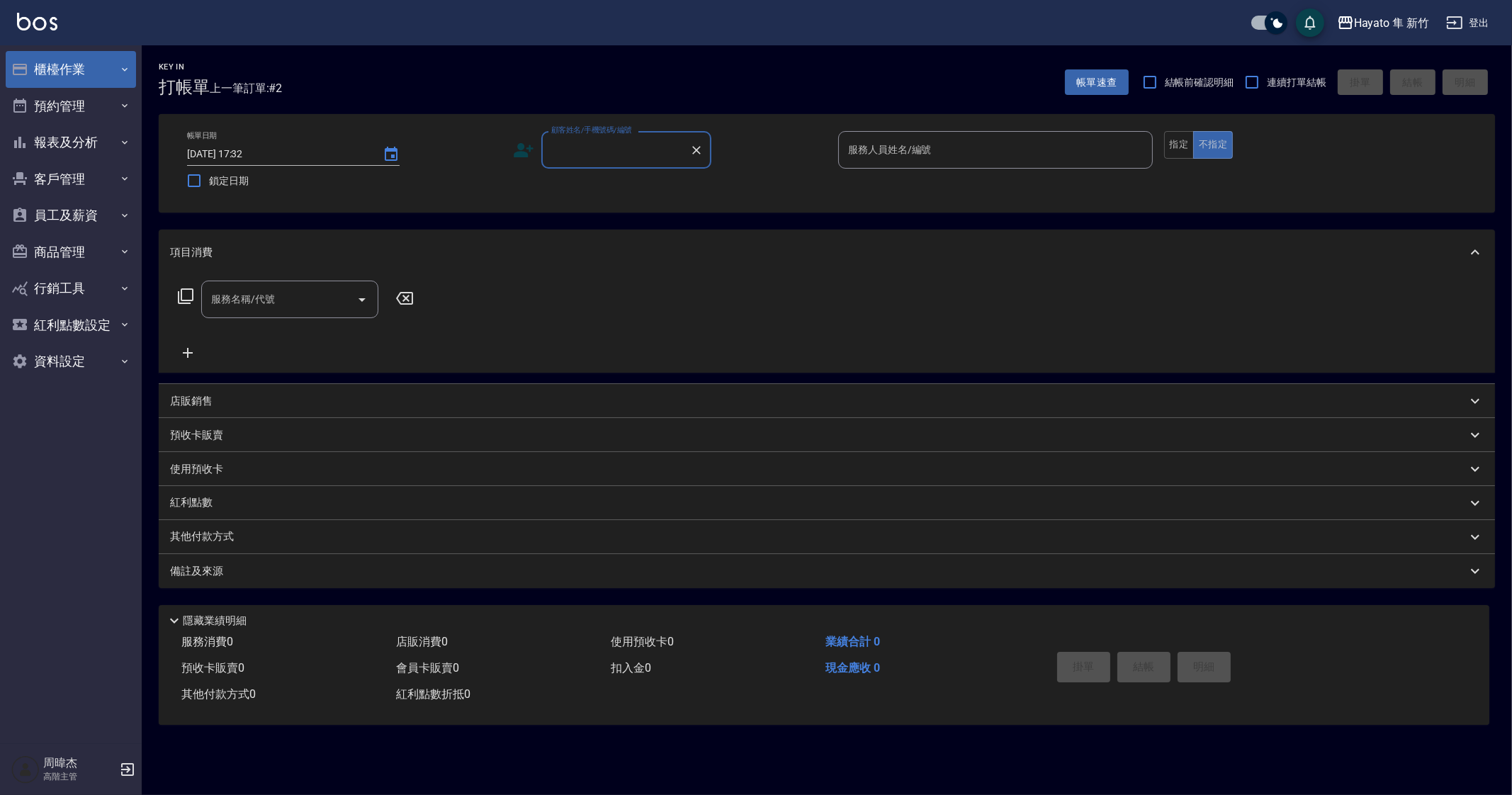
click at [60, 70] on button "櫃檯作業" at bounding box center [70, 69] width 130 height 37
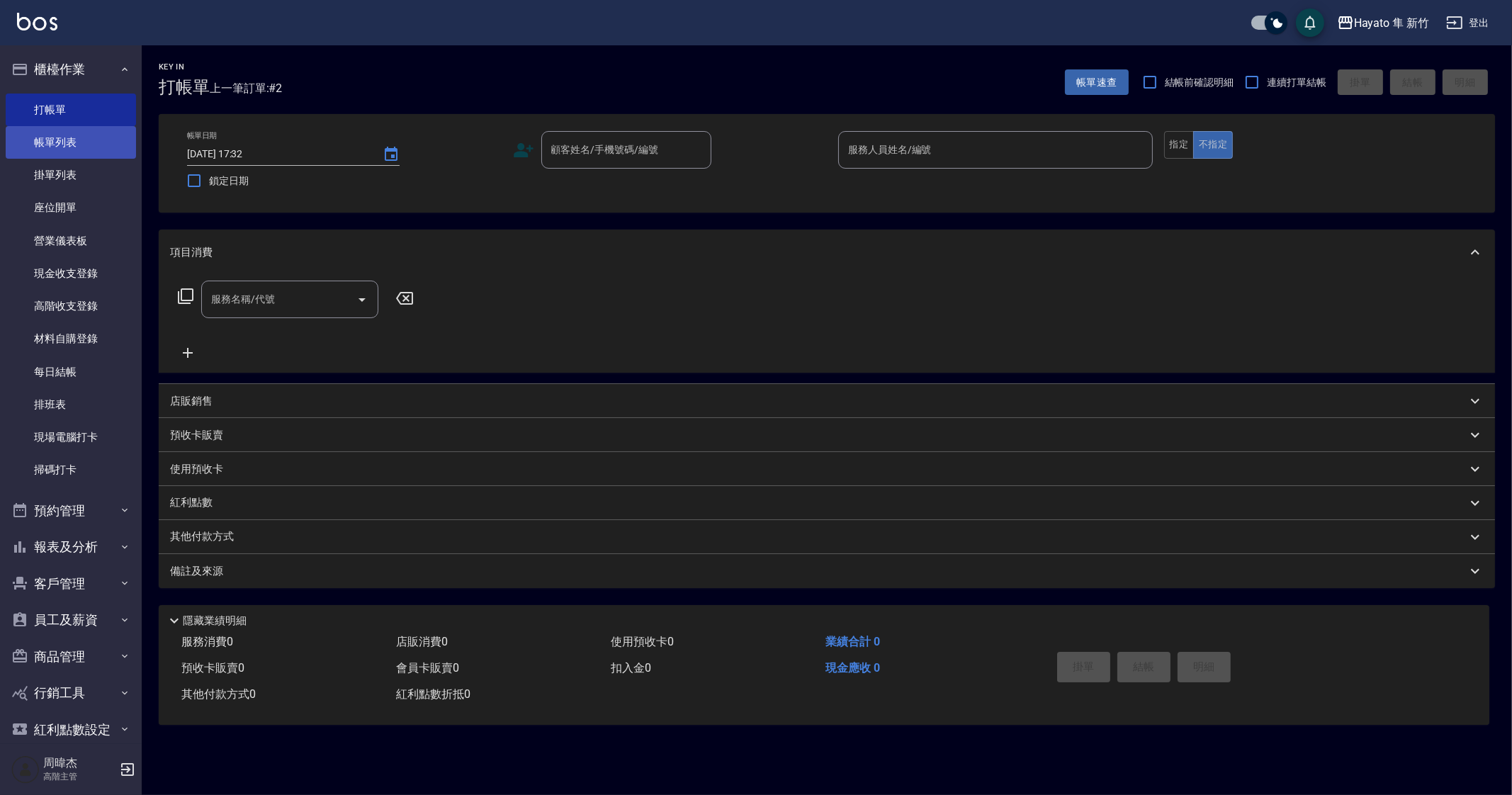
click at [82, 152] on link "帳單列表" at bounding box center [70, 142] width 130 height 33
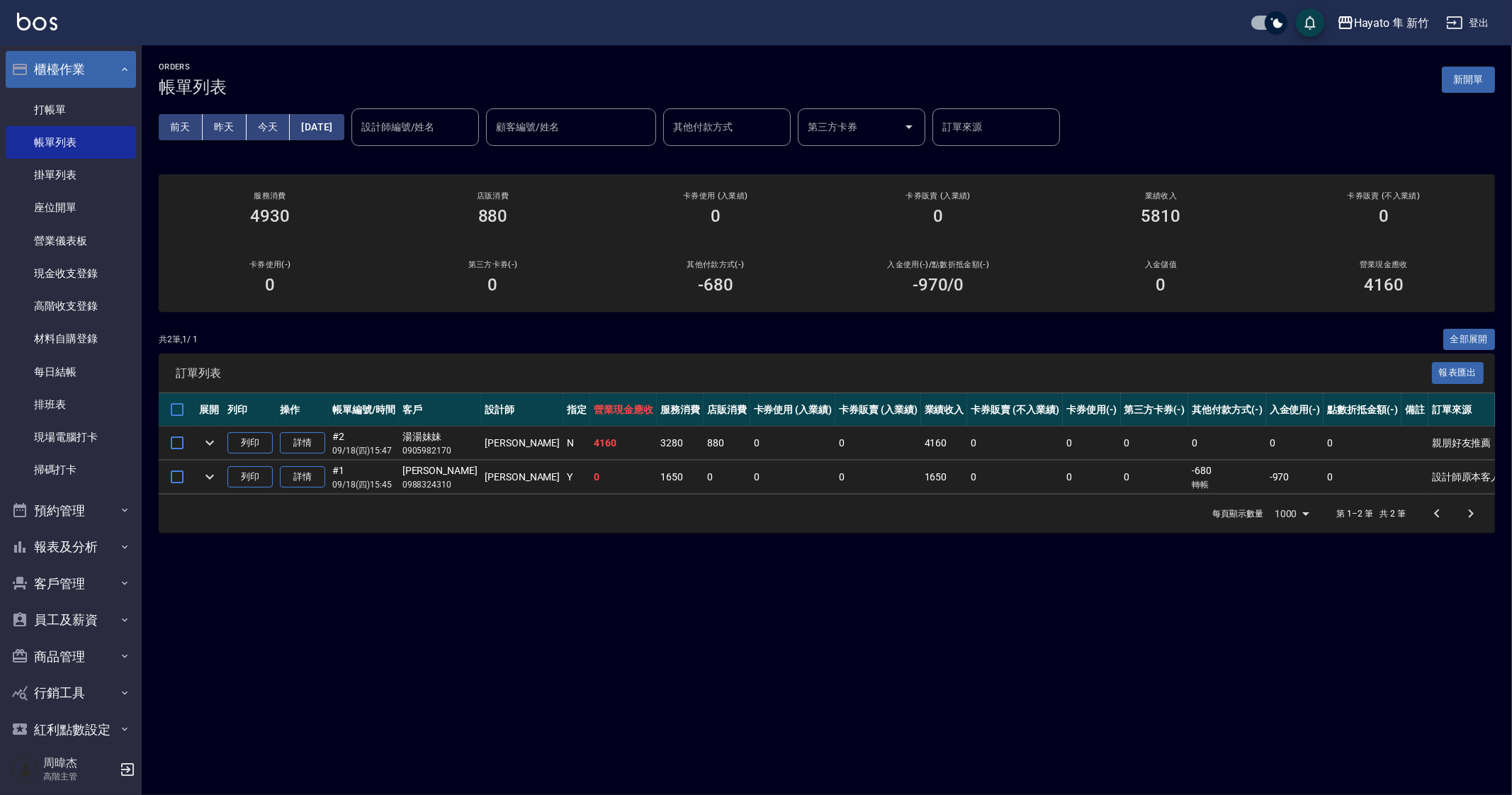
click at [83, 65] on button "櫃檯作業" at bounding box center [70, 69] width 130 height 37
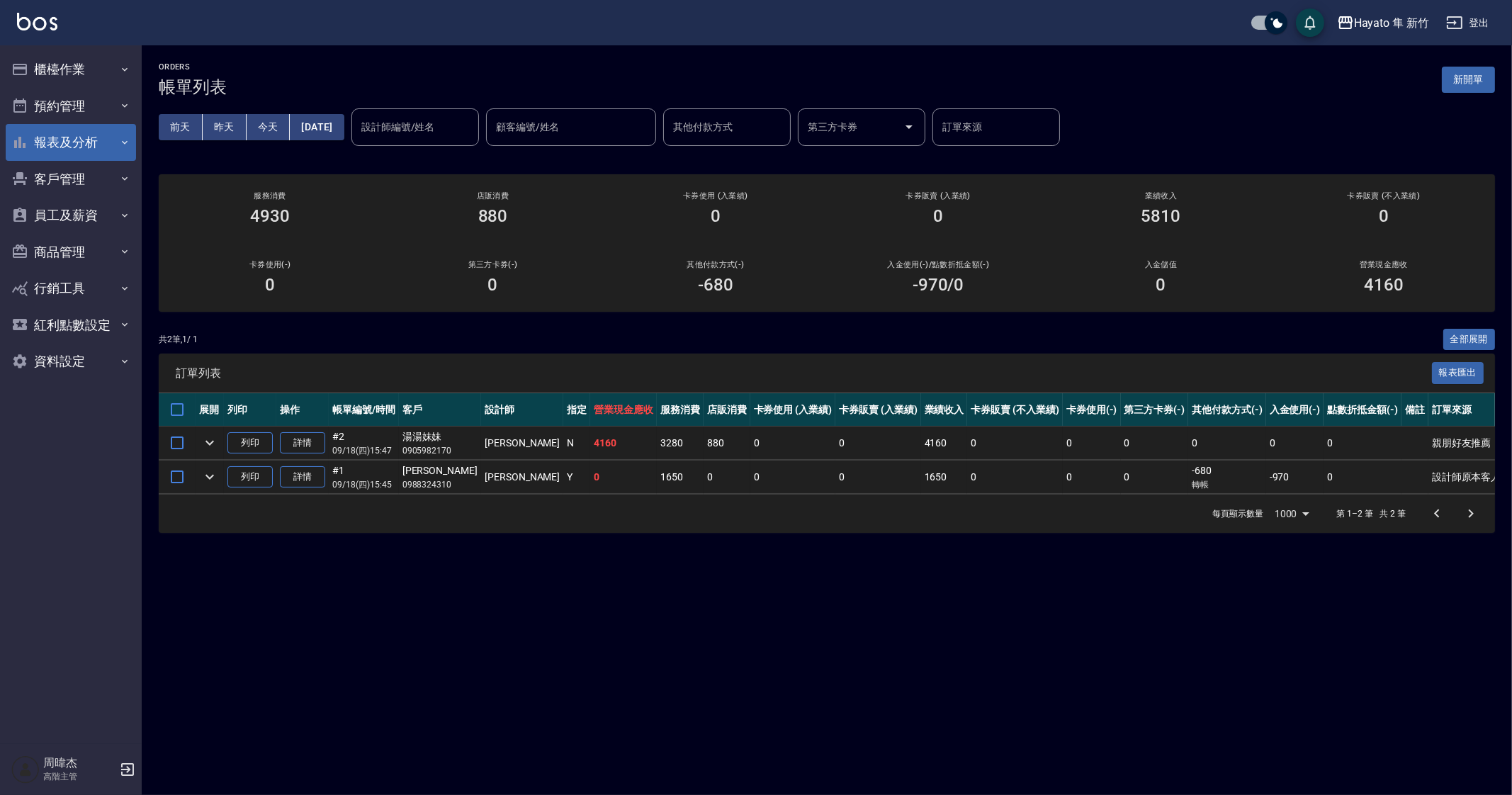
click at [98, 134] on button "報表及分析" at bounding box center [70, 142] width 130 height 37
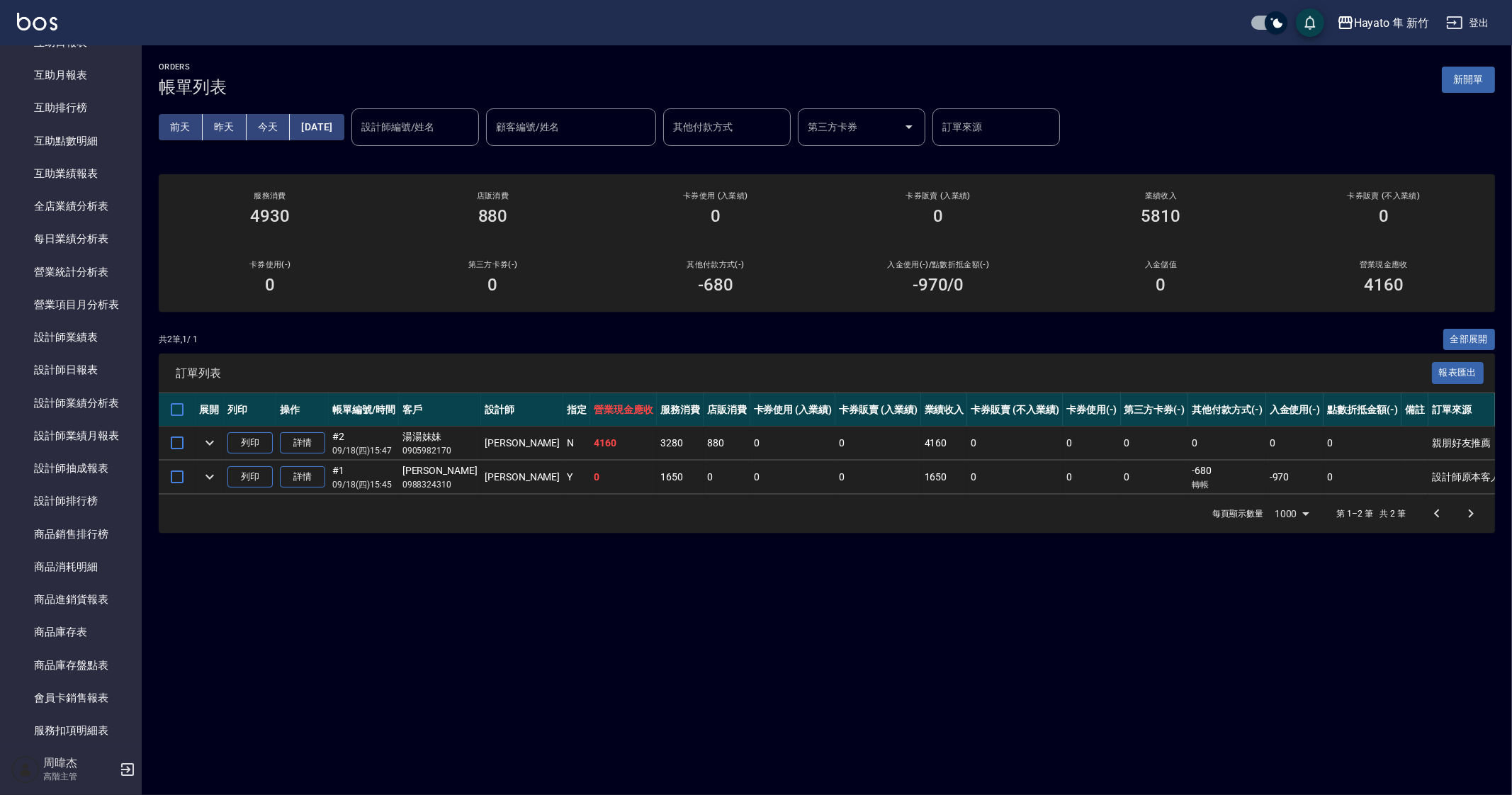
scroll to position [354, 0]
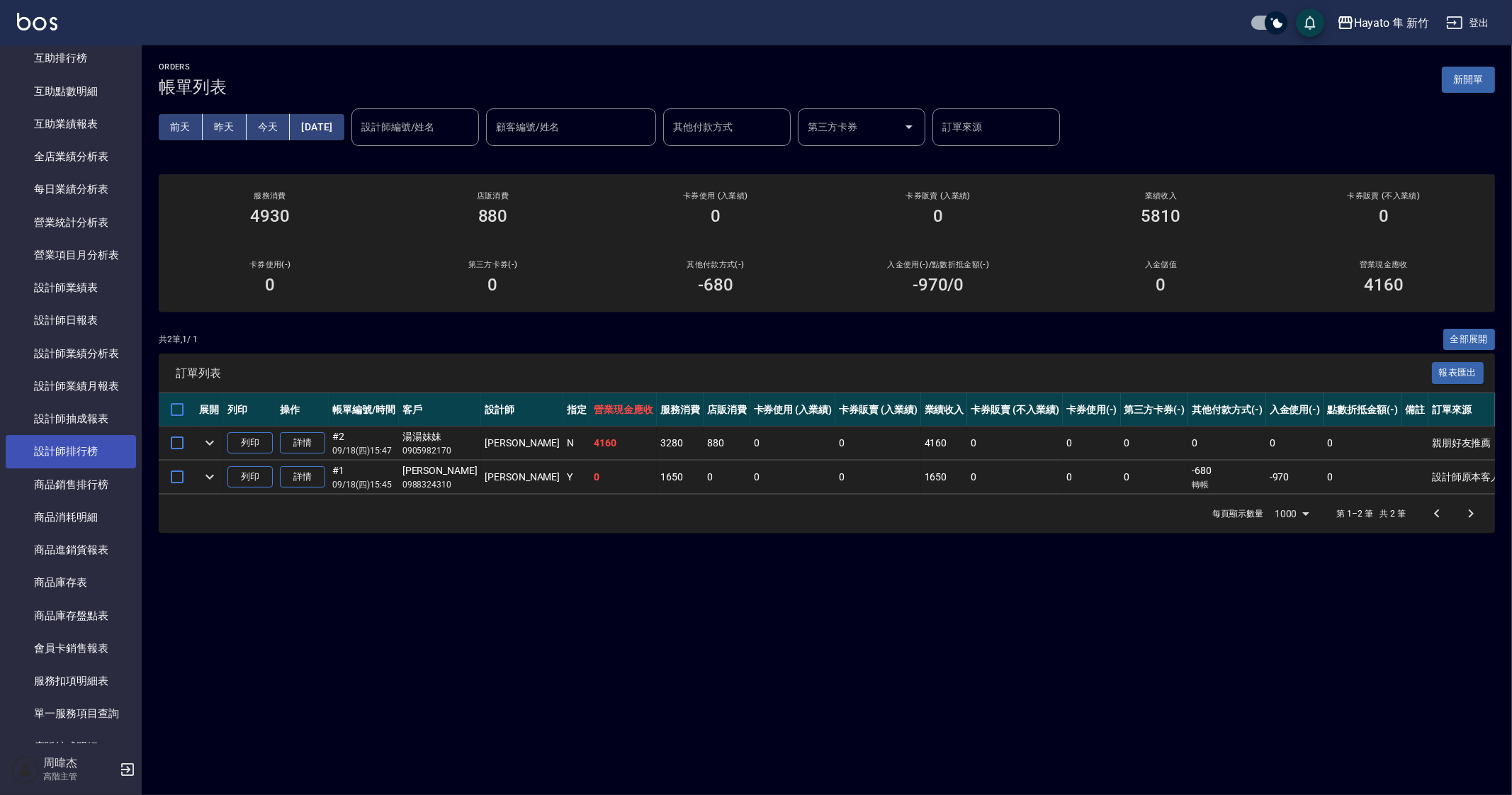
click at [86, 443] on link "設計師排行榜" at bounding box center [70, 451] width 130 height 33
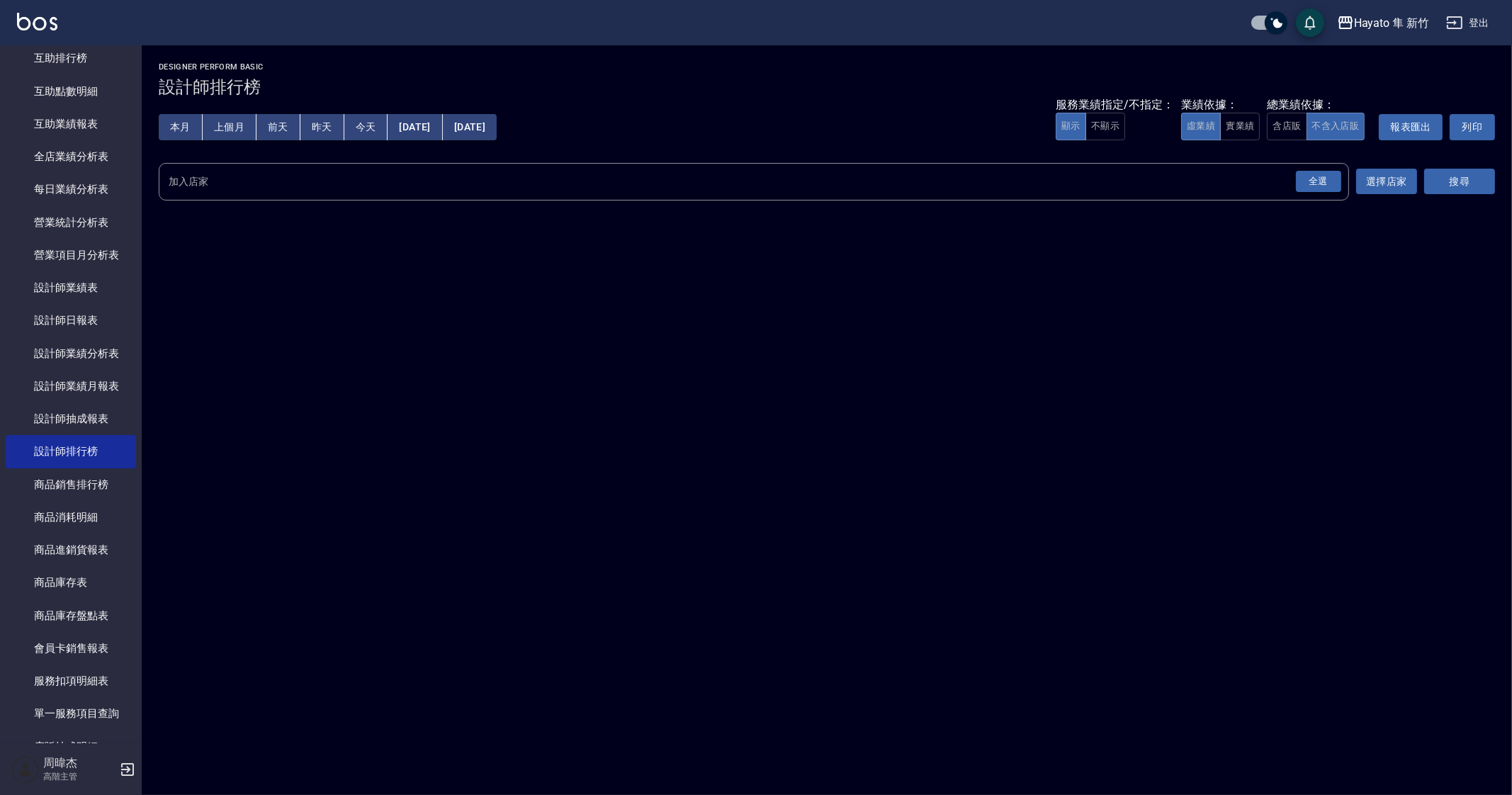
click at [1321, 180] on div "全選" at bounding box center [1318, 182] width 45 height 22
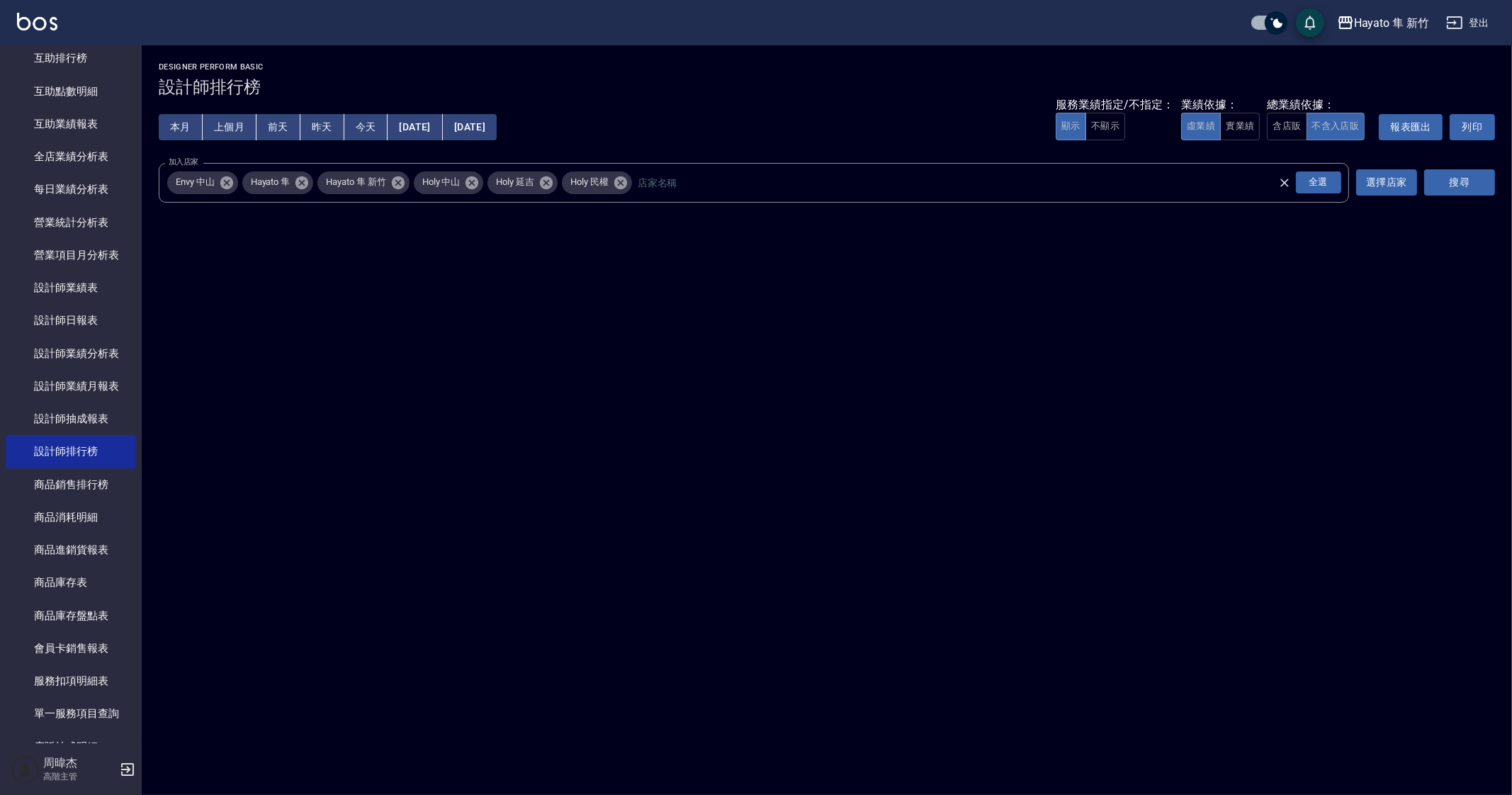
click at [1488, 186] on button "搜尋" at bounding box center [1459, 183] width 71 height 27
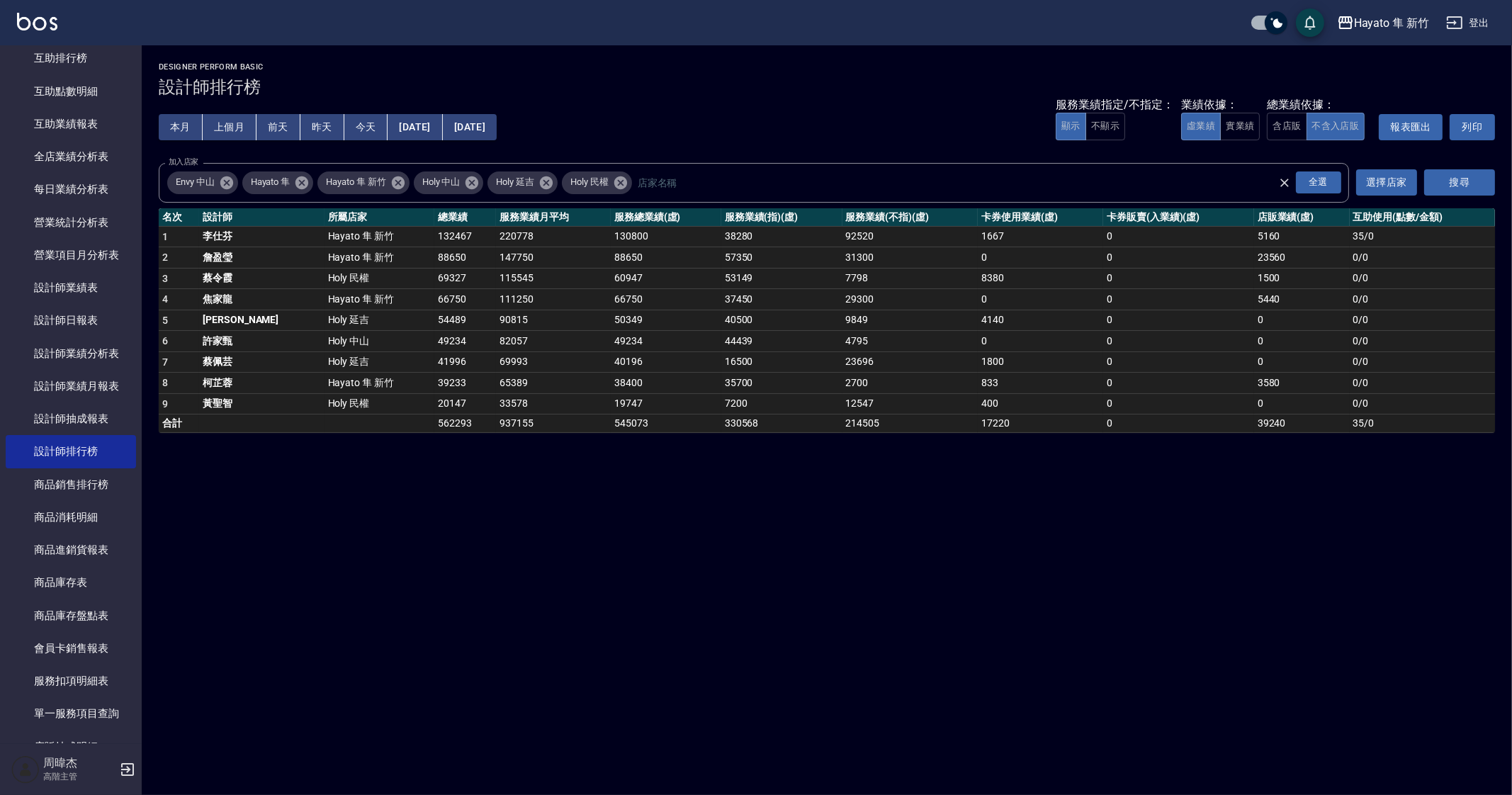
click at [244, 126] on button "上個月" at bounding box center [229, 127] width 54 height 27
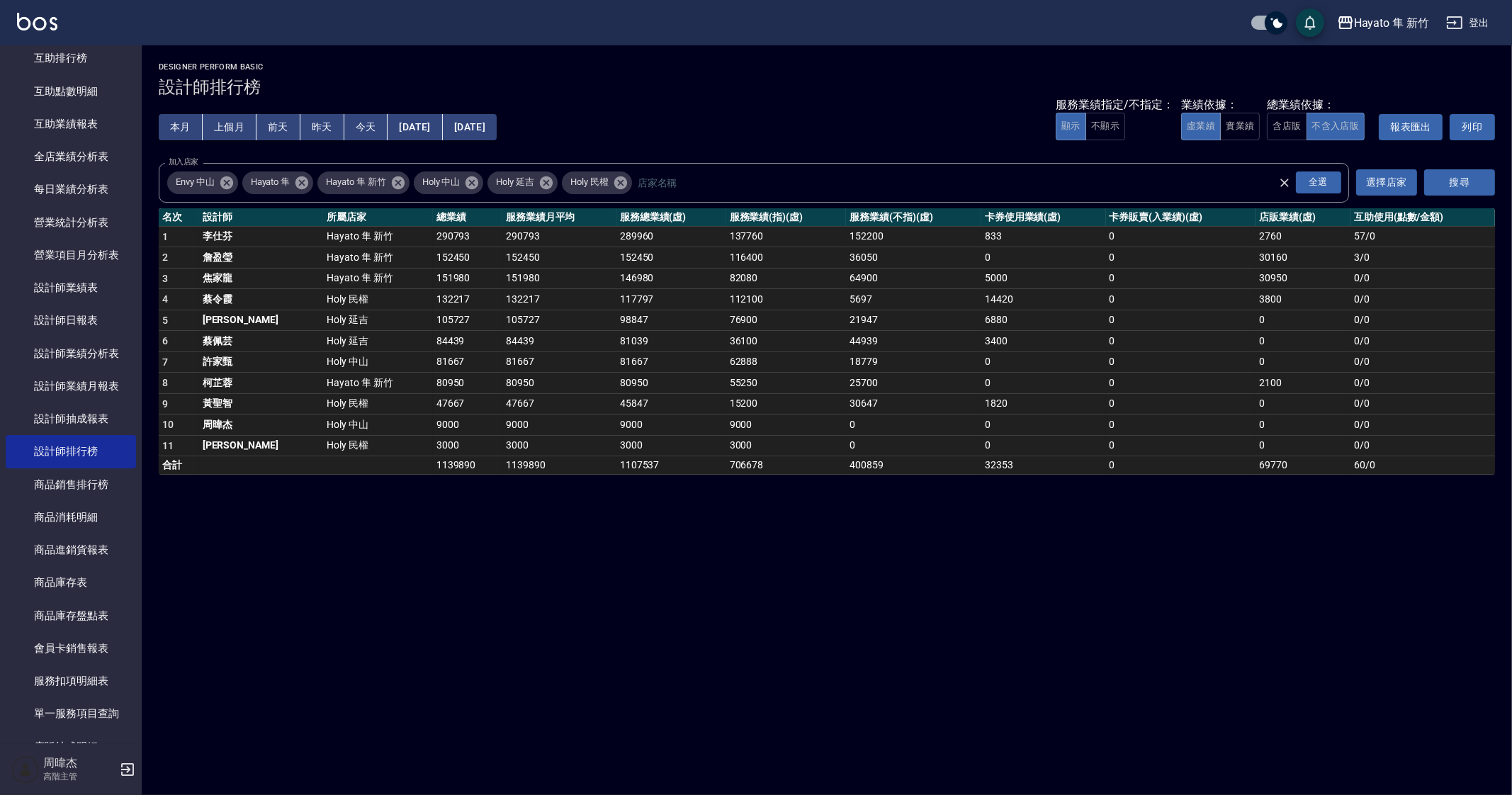
click at [305, 185] on icon at bounding box center [301, 182] width 12 height 12
click at [226, 181] on icon at bounding box center [226, 183] width 16 height 16
click at [323, 189] on icon at bounding box center [322, 183] width 16 height 16
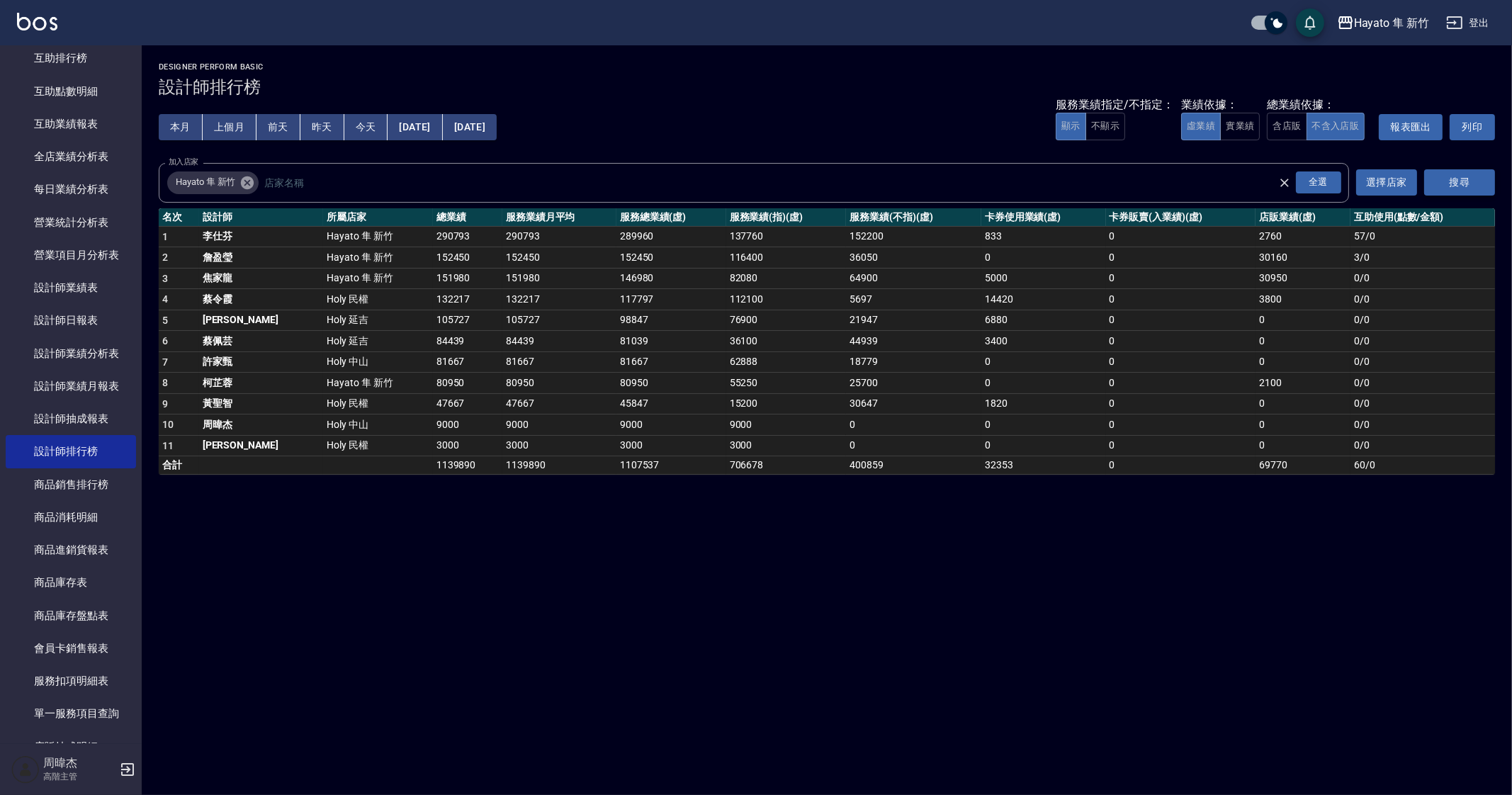
click at [1444, 187] on button "搜尋" at bounding box center [1459, 183] width 71 height 27
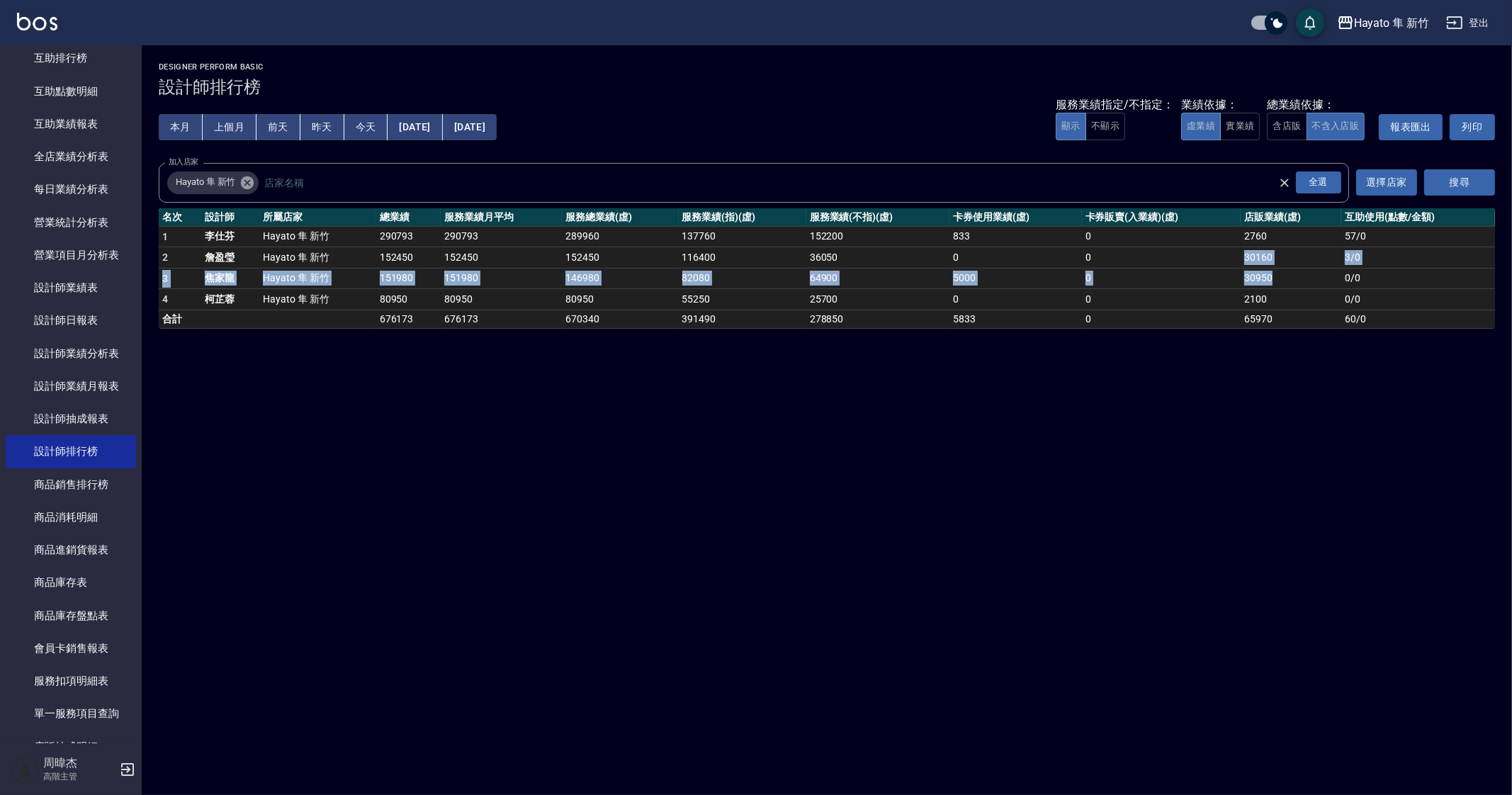
drag, startPoint x: 1236, startPoint y: 258, endPoint x: 1275, endPoint y: 281, distance: 45.3
click at [1275, 281] on tbody "1 [PERSON_NAME] 新竹 290793 290793 289960 137760 152200 833 0 2760 57 / 0 2 [PERS…" at bounding box center [826, 276] width 1336 height 102
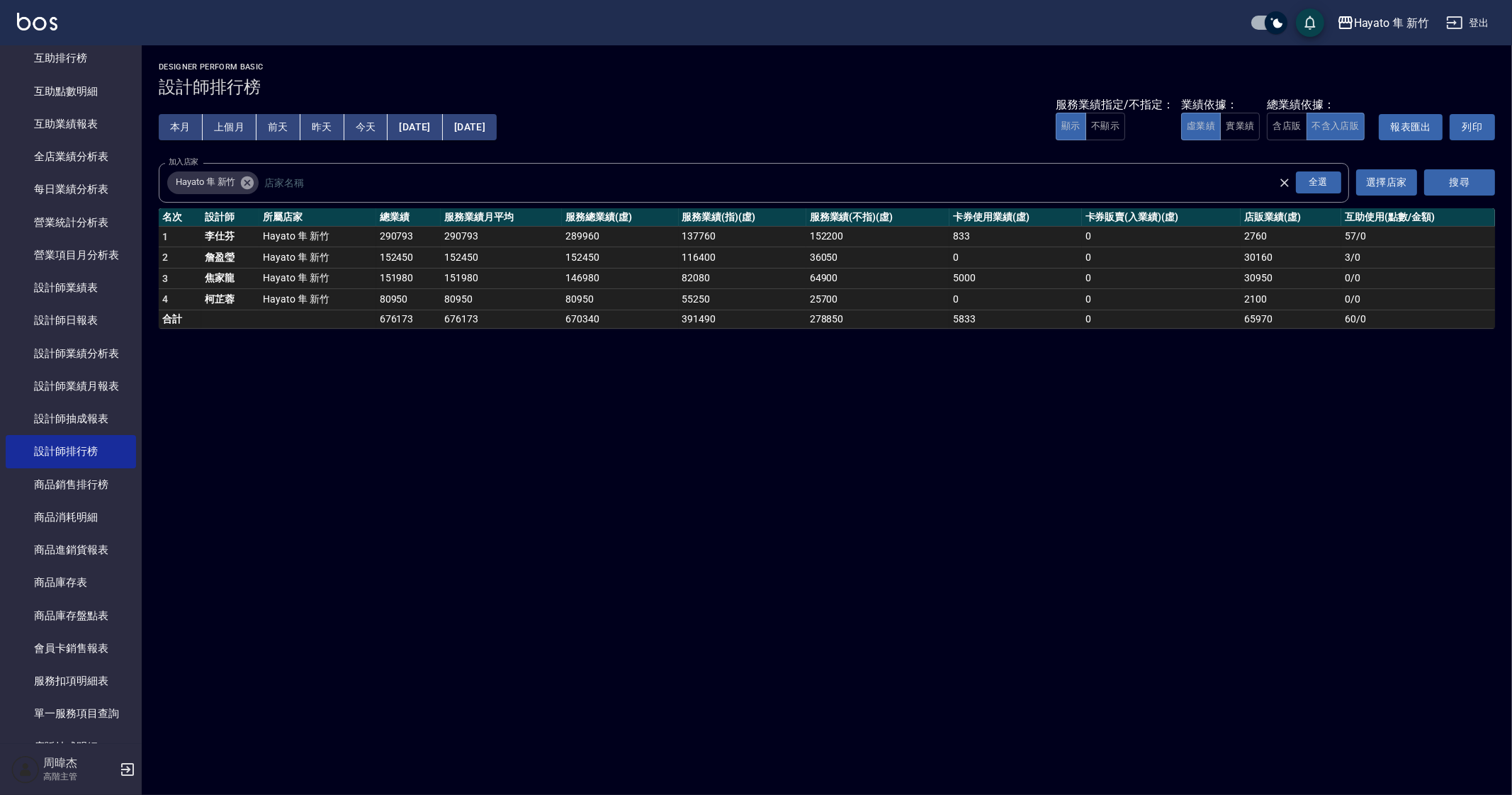
click at [1013, 558] on div "Hayato 隼 新竹 [DATE] - [DATE] 設計師排行榜 列印時間： [DATE][PHONE_NUMBER]:32 Designer Perfo…" at bounding box center [756, 398] width 1512 height 795
click at [1311, 526] on div "Hayato 隼 新竹 [DATE] - [DATE] 設計師排行榜 列印時間： [DATE][PHONE_NUMBER]:32 Designer Perfo…" at bounding box center [756, 398] width 1512 height 795
drag, startPoint x: 1003, startPoint y: 756, endPoint x: 936, endPoint y: 793, distance: 76.5
click at [997, 763] on div "Hayato 隼 新竹 [DATE] - [DATE] 設計師排行榜 列印時間： [DATE][PHONE_NUMBER]:32 Designer Perfo…" at bounding box center [756, 398] width 1512 height 795
click at [1300, 650] on div "Hayato 隼 新竹 [DATE] - [DATE] 設計師排行榜 列印時間： [DATE][PHONE_NUMBER]:32 Designer Perfo…" at bounding box center [756, 398] width 1512 height 795
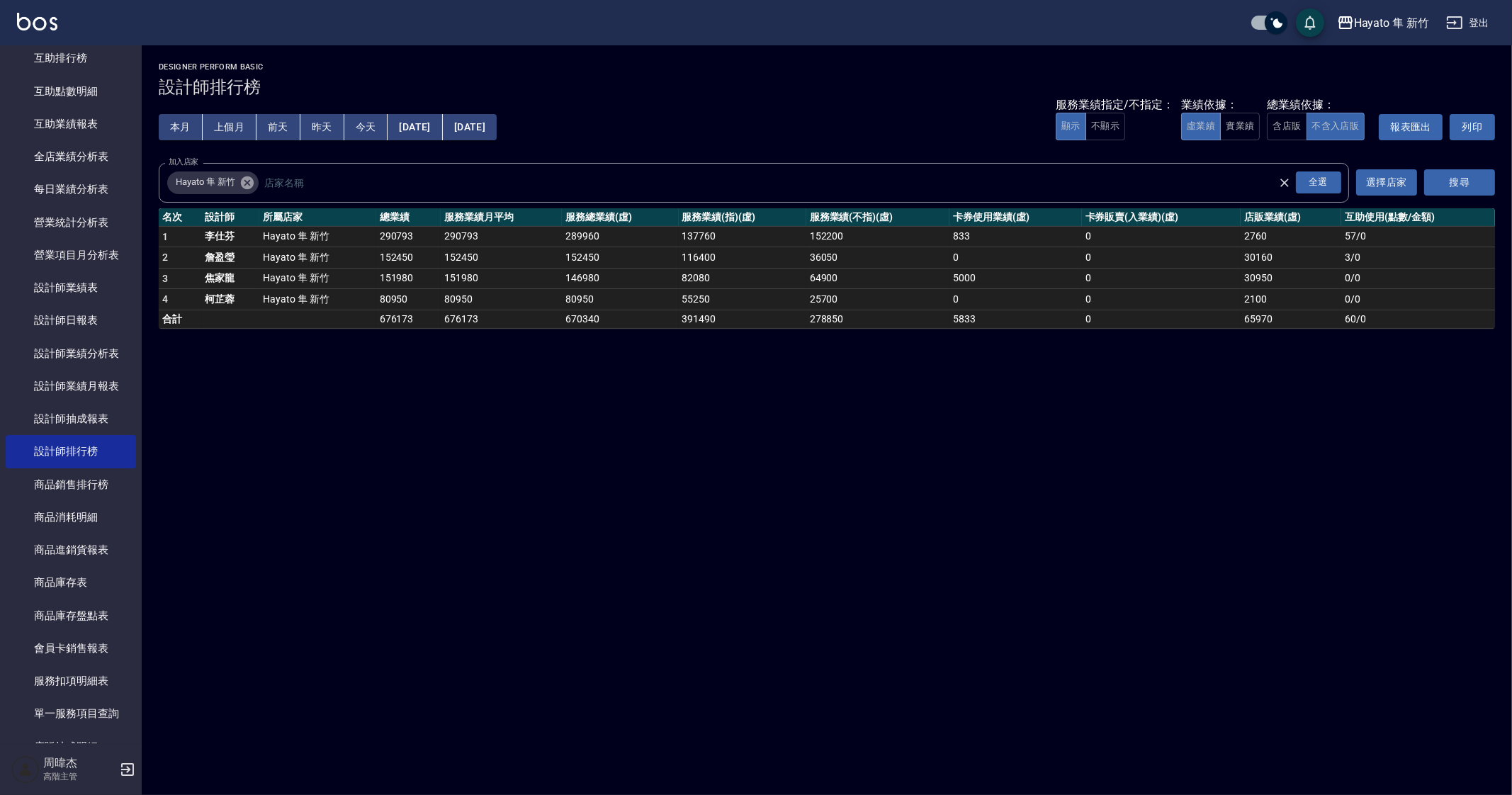
click at [1050, 626] on div "Hayato 隼 新竹 [DATE] - [DATE] 設計師排行榜 列印時間： [DATE][PHONE_NUMBER]:32 Designer Perfo…" at bounding box center [756, 398] width 1512 height 795
